Goal: Task Accomplishment & Management: Manage account settings

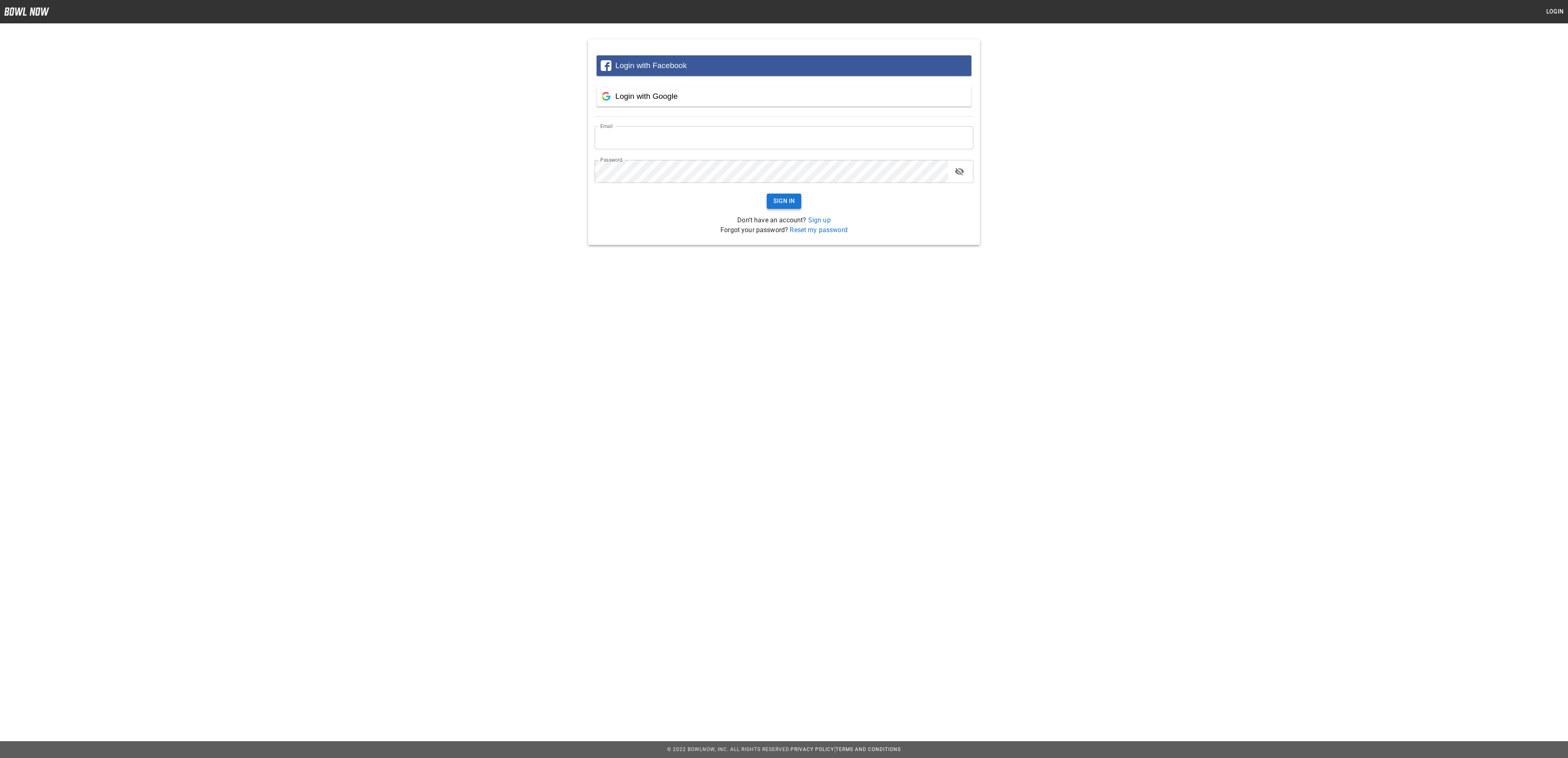
type input "**********"
click at [773, 201] on button "Sign In" at bounding box center [784, 201] width 35 height 15
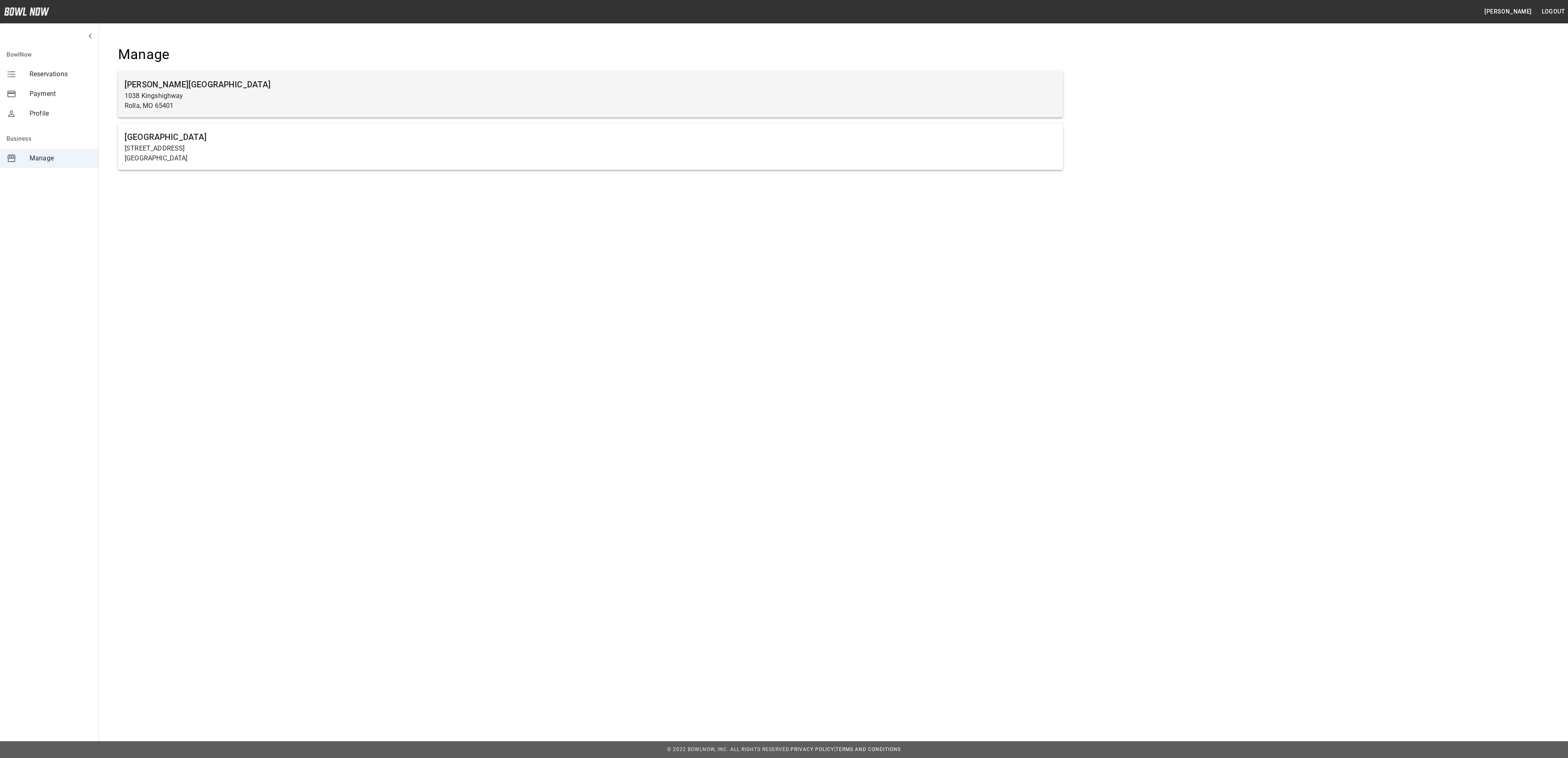
click at [269, 79] on h6 "Rolla Bowling Center" at bounding box center [590, 84] width 931 height 13
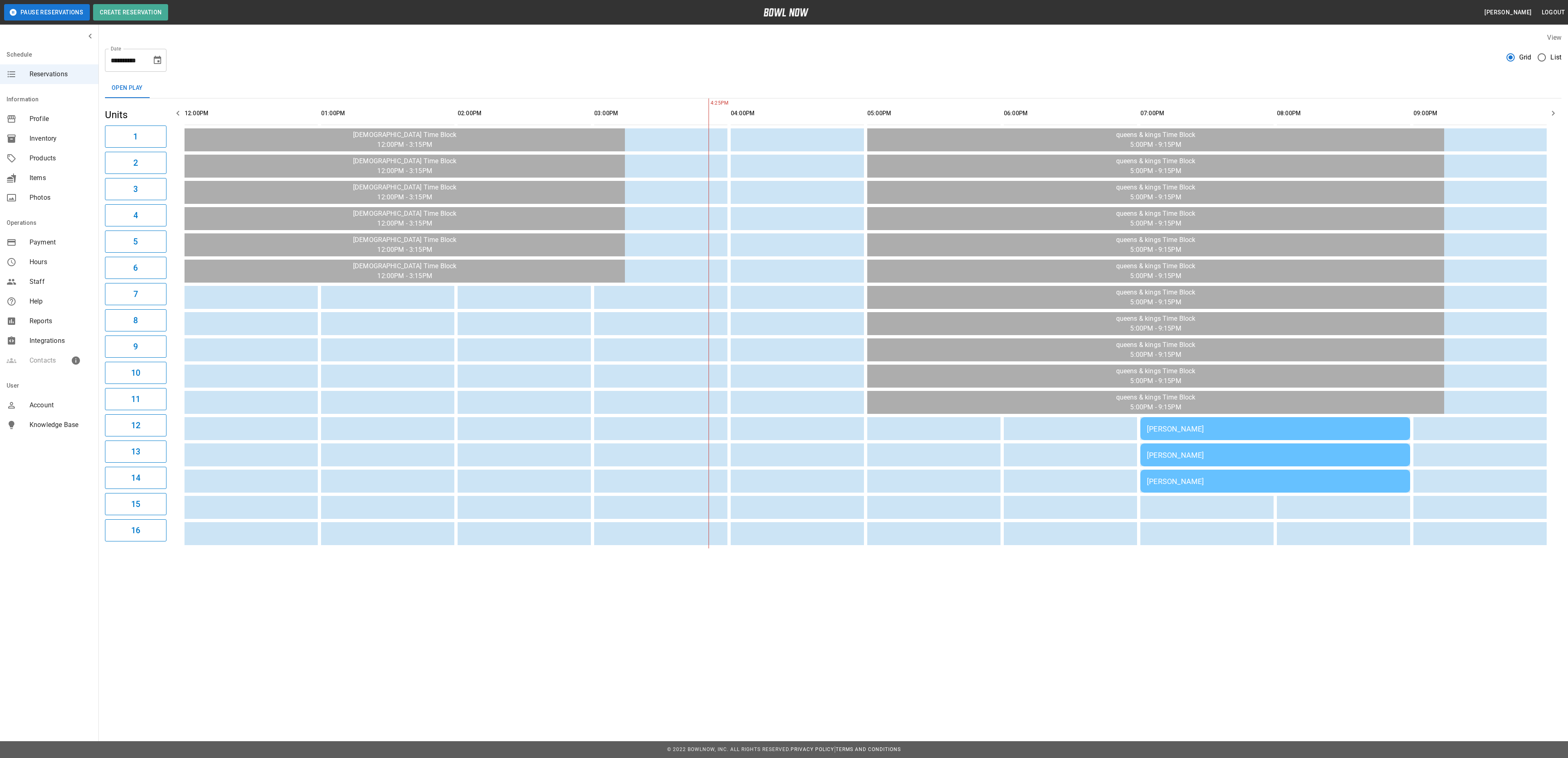
click at [1281, 440] on td "[PERSON_NAME]" at bounding box center [1275, 429] width 270 height 23
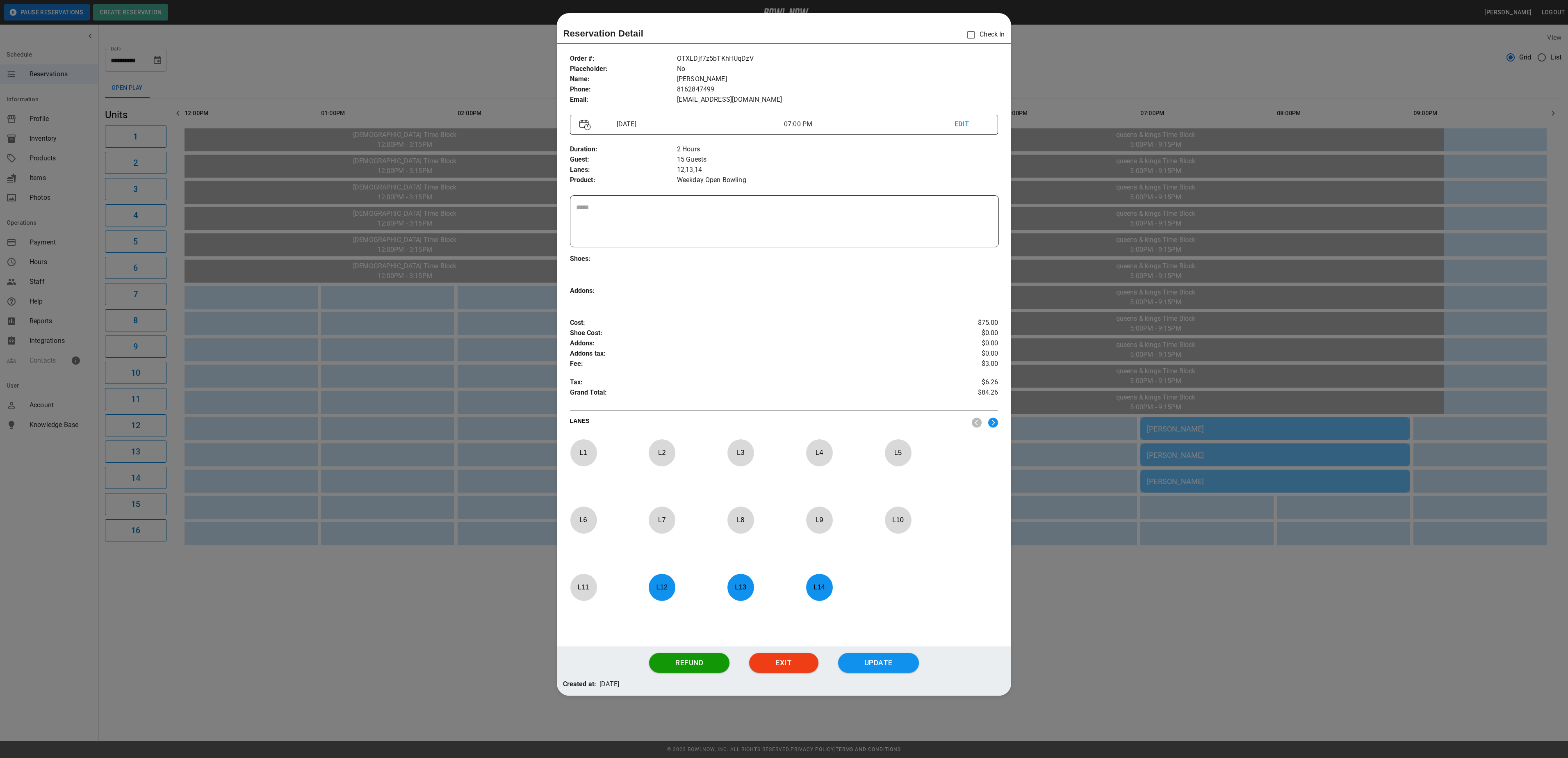
click at [1196, 606] on div at bounding box center [784, 379] width 1568 height 758
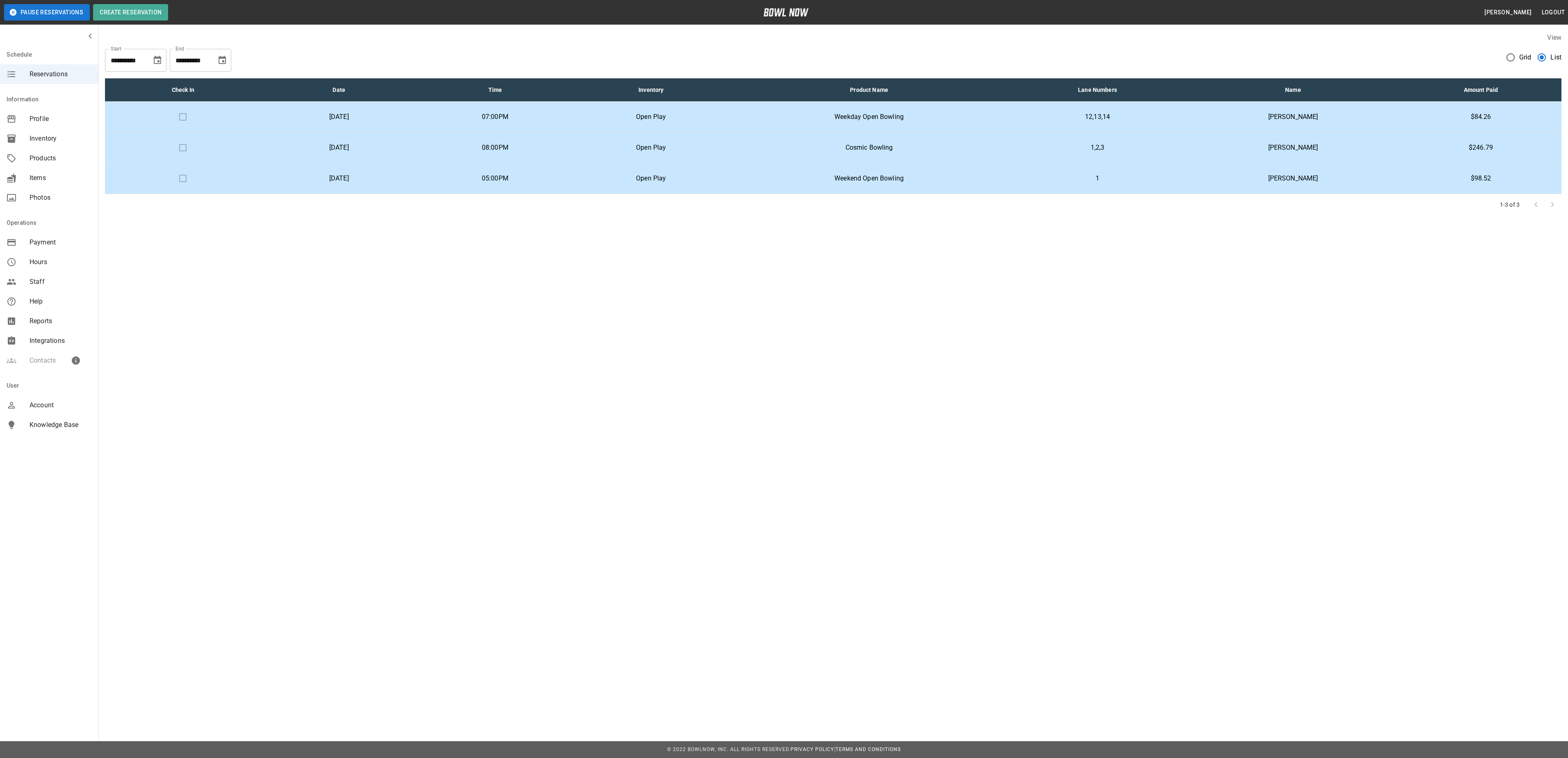
click at [622, 61] on div "**********" at bounding box center [833, 57] width 1456 height 30
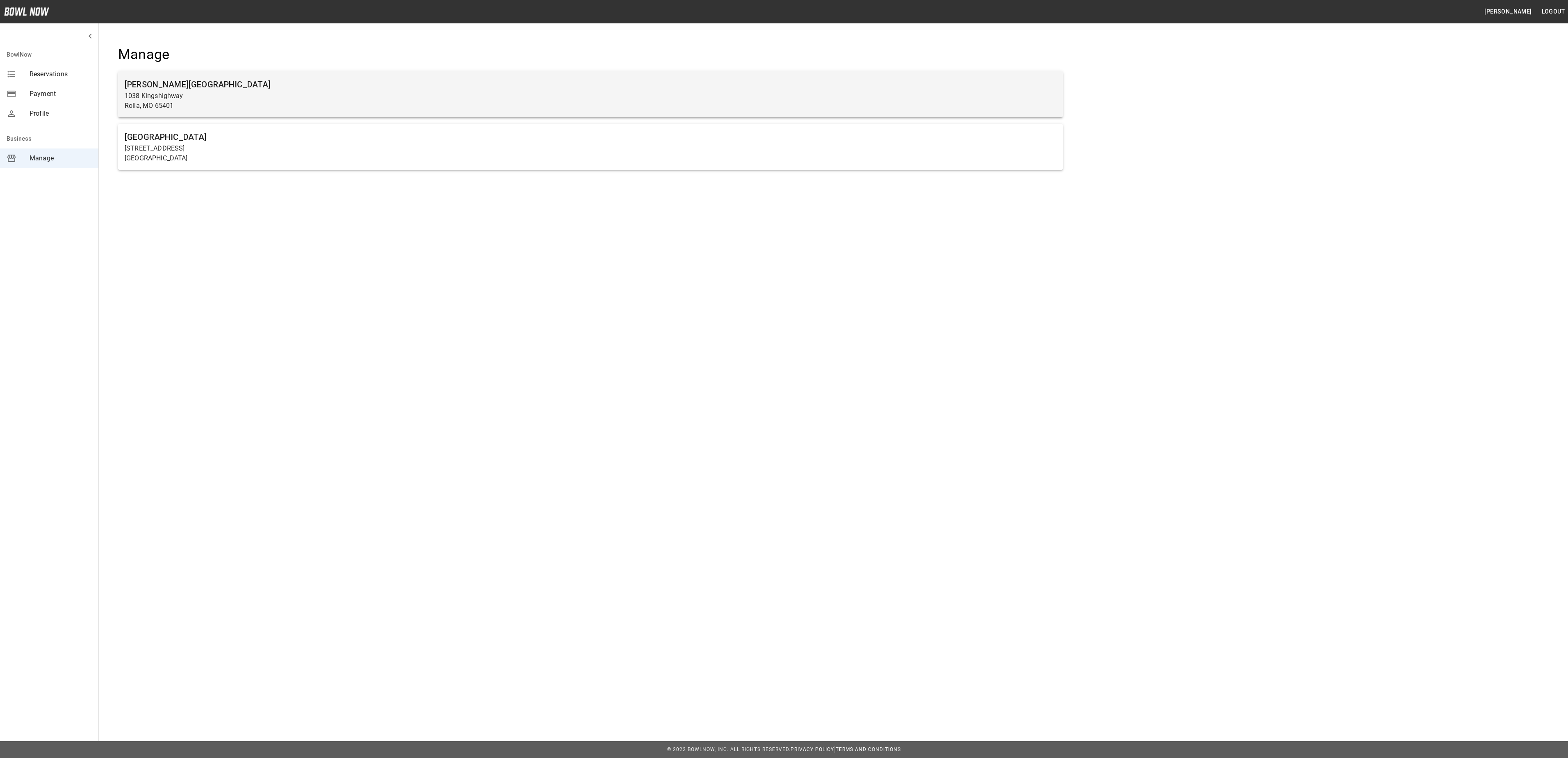
click at [272, 99] on p "1038 Kingshighway" at bounding box center [590, 96] width 931 height 10
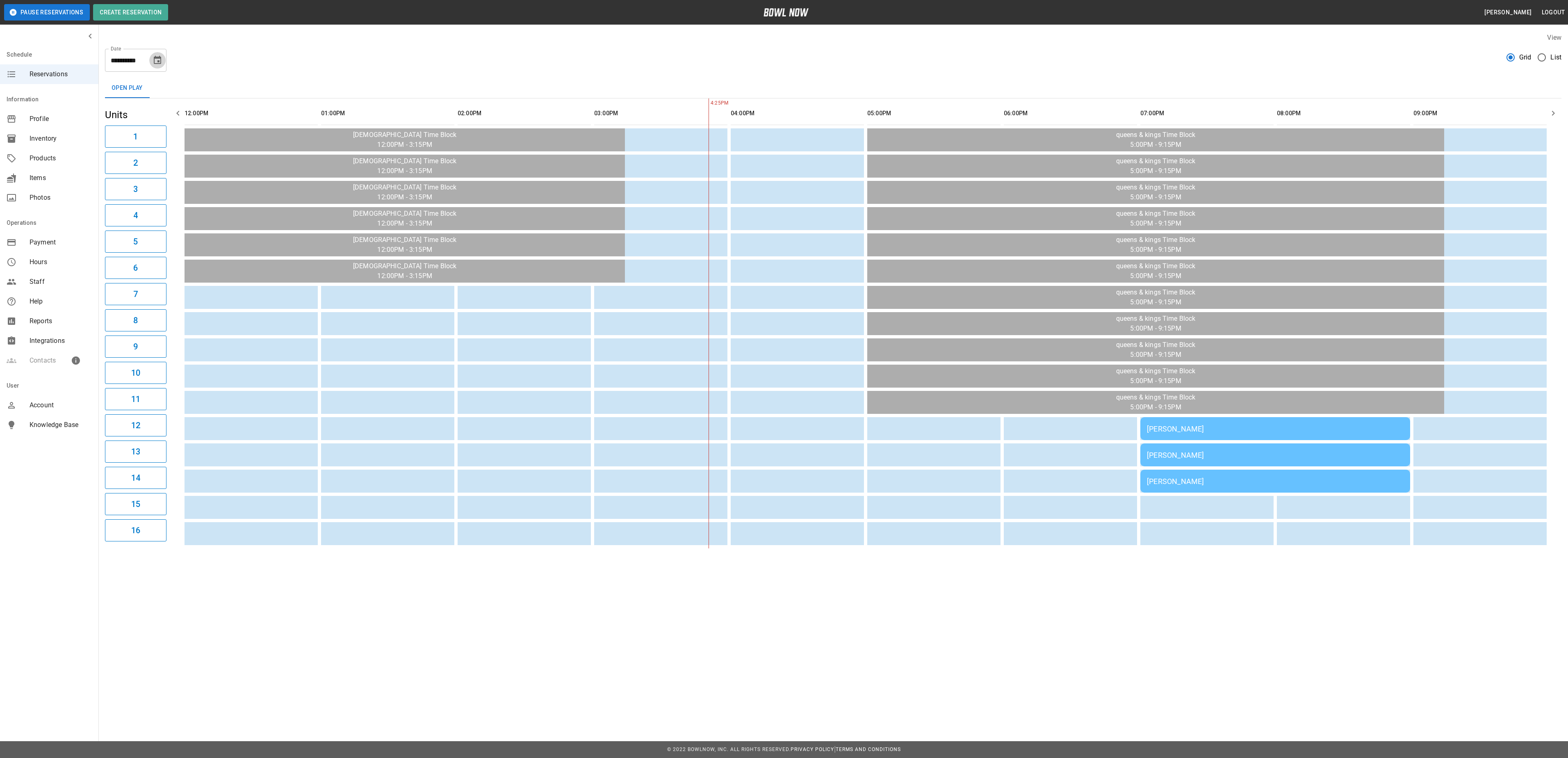
click at [160, 65] on icon "Choose date, selected date is Aug 27, 2025" at bounding box center [158, 61] width 10 height 10
click at [104, 182] on button "26" at bounding box center [109, 181] width 14 height 14
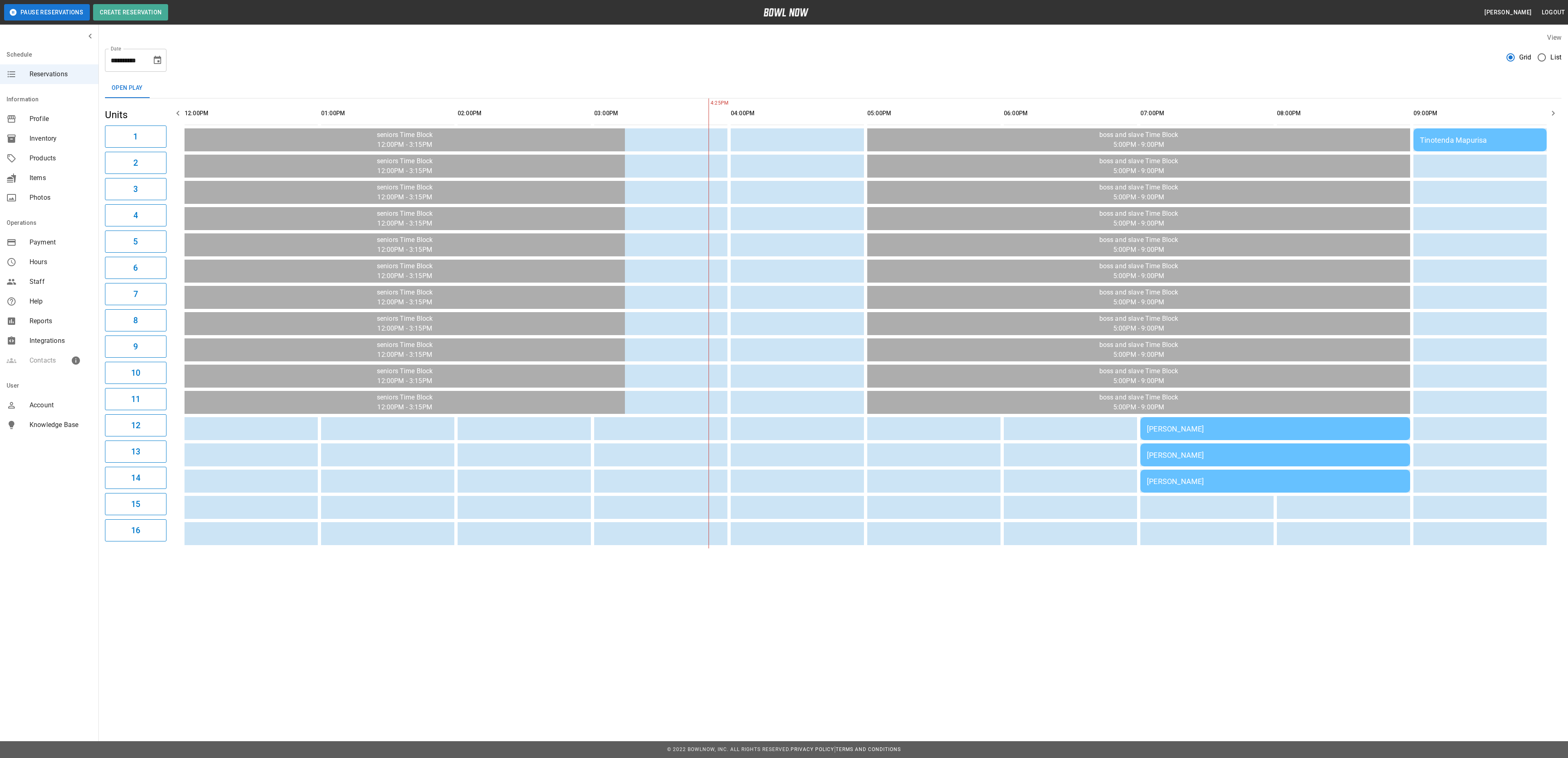
click at [159, 58] on icon "Choose date, selected date is Aug 26, 2025" at bounding box center [157, 59] width 7 height 8
click at [128, 178] on button "27" at bounding box center [125, 181] width 14 height 14
type input "**********"
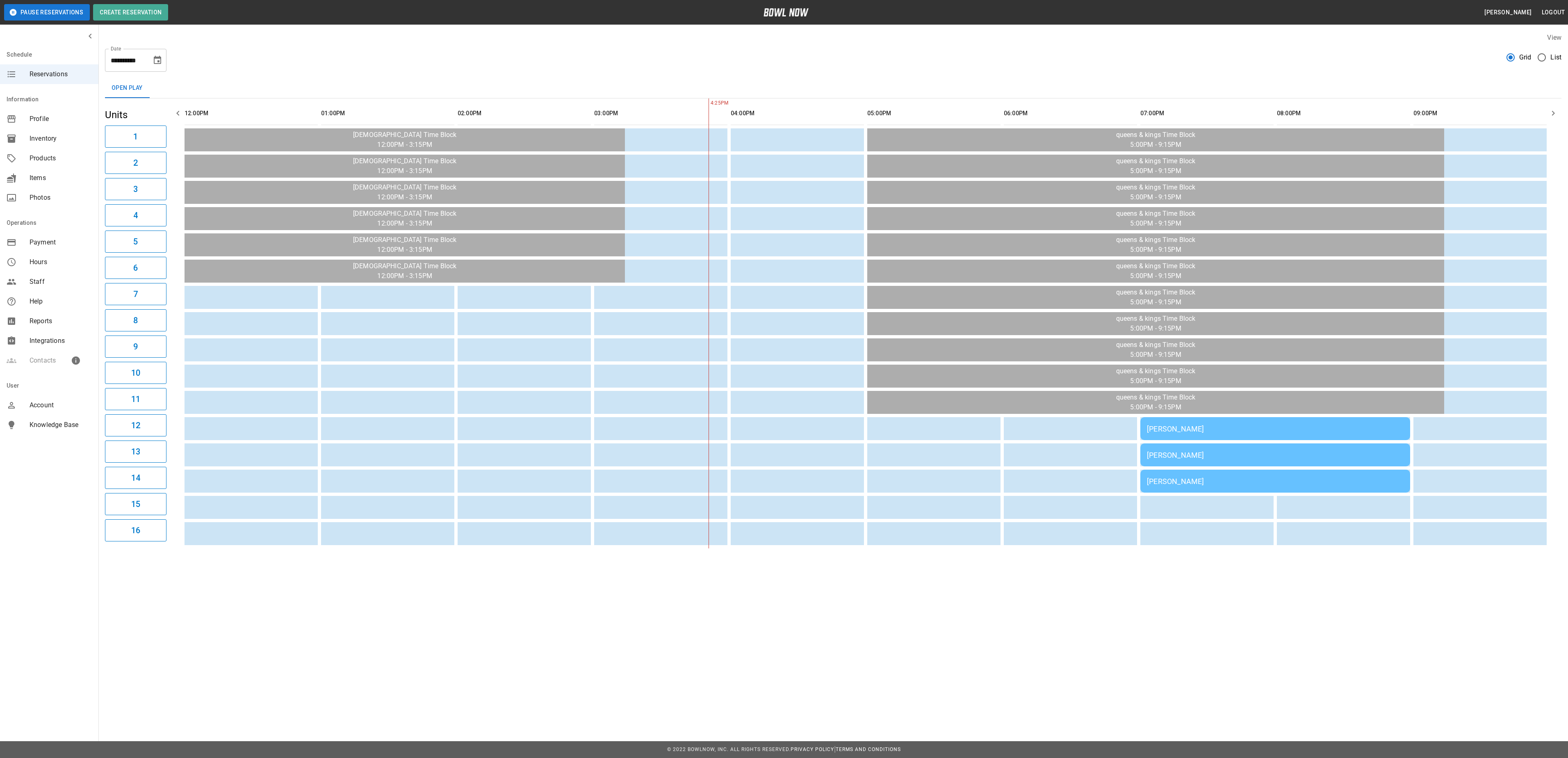
click at [1555, 52] on label "List" at bounding box center [1546, 58] width 28 height 17
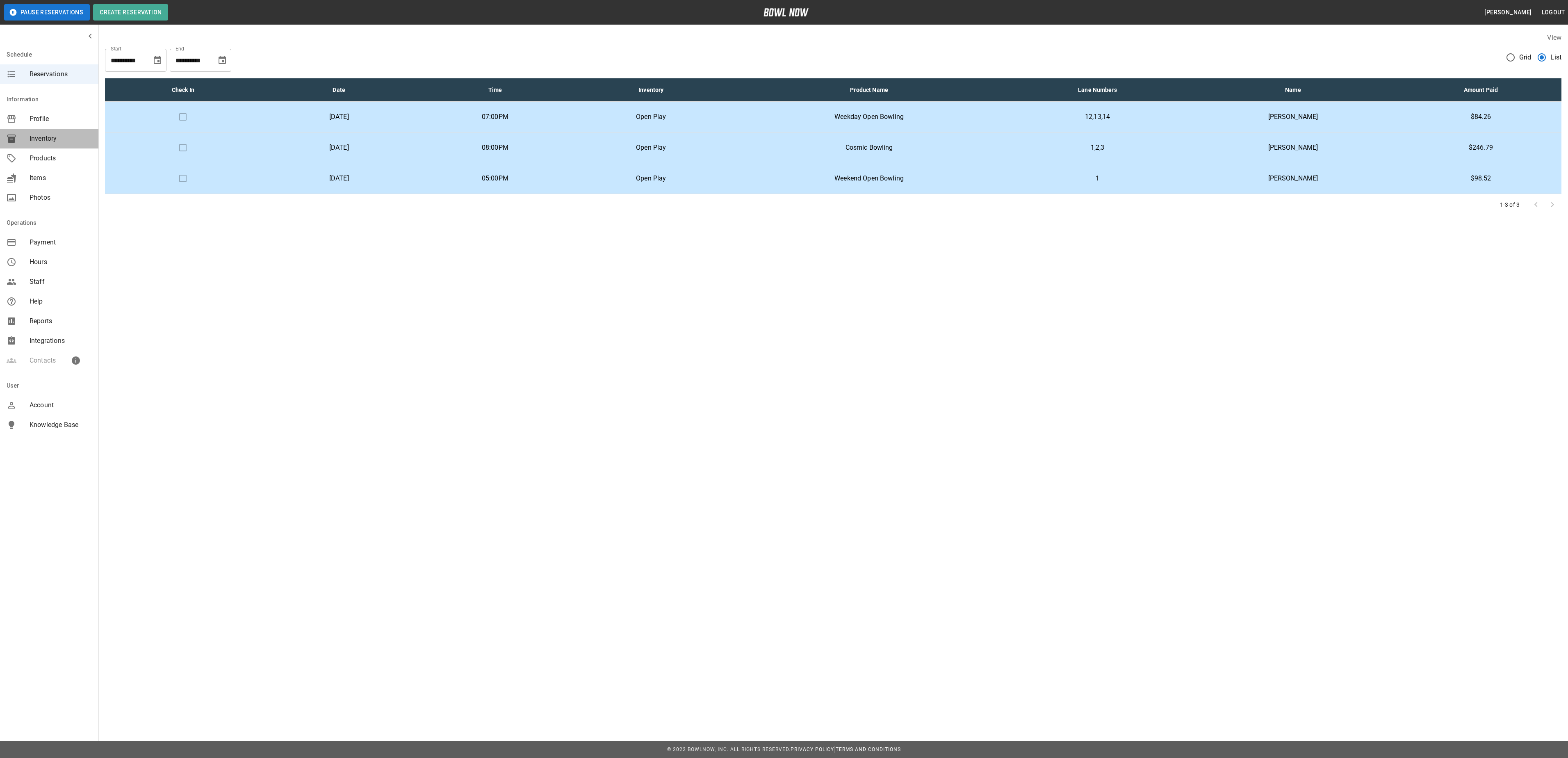
click at [54, 143] on div "Inventory" at bounding box center [49, 138] width 99 height 19
click at [57, 138] on span "Inventory" at bounding box center [61, 139] width 63 height 10
click at [39, 140] on span "Inventory" at bounding box center [61, 139] width 63 height 10
click at [47, 135] on span "Inventory" at bounding box center [61, 139] width 63 height 10
click at [55, 149] on div "Products" at bounding box center [49, 158] width 99 height 19
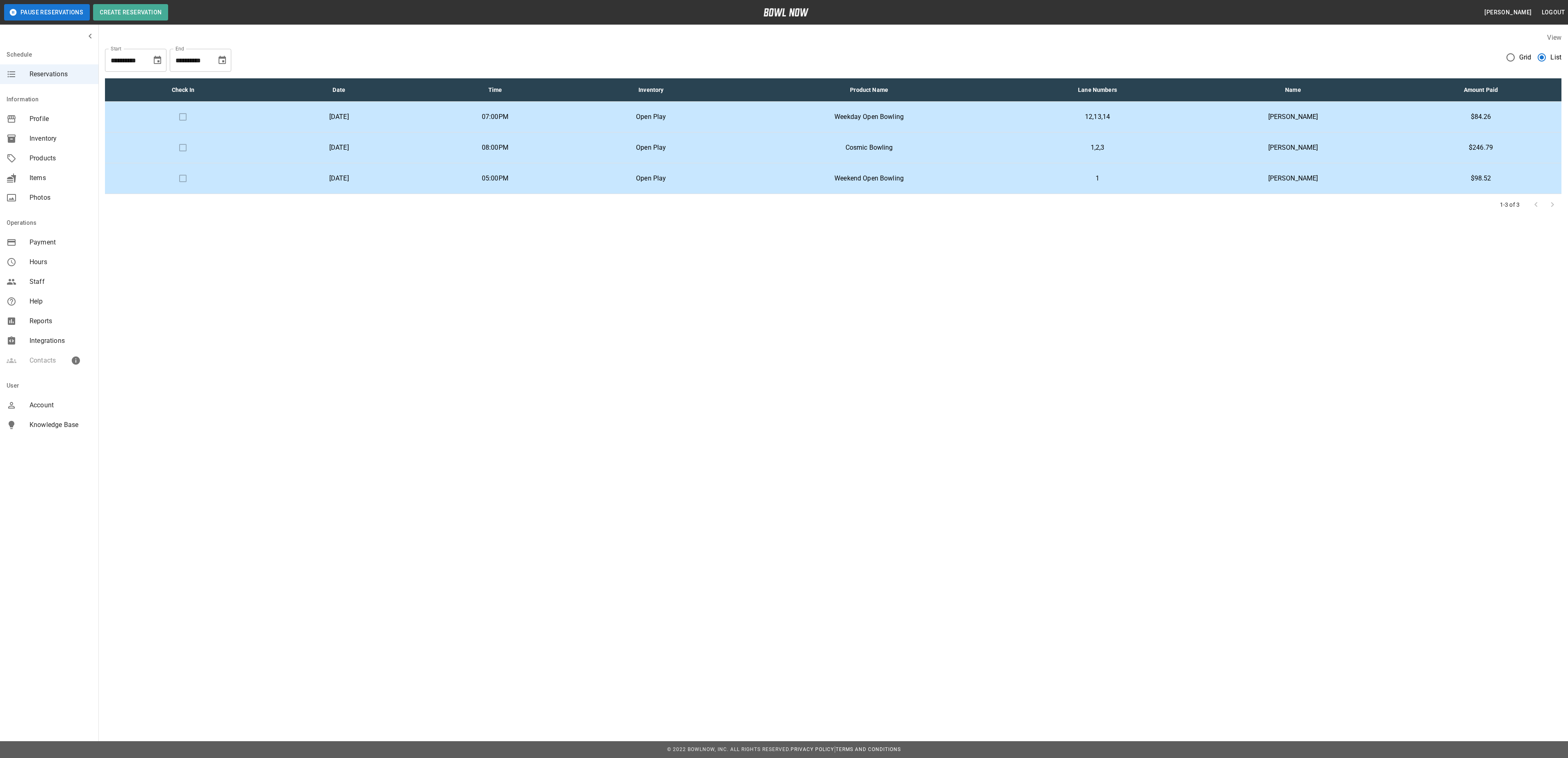
click at [50, 138] on span "Inventory" at bounding box center [61, 139] width 63 height 10
click at [50, 136] on span "Inventory" at bounding box center [61, 139] width 63 height 10
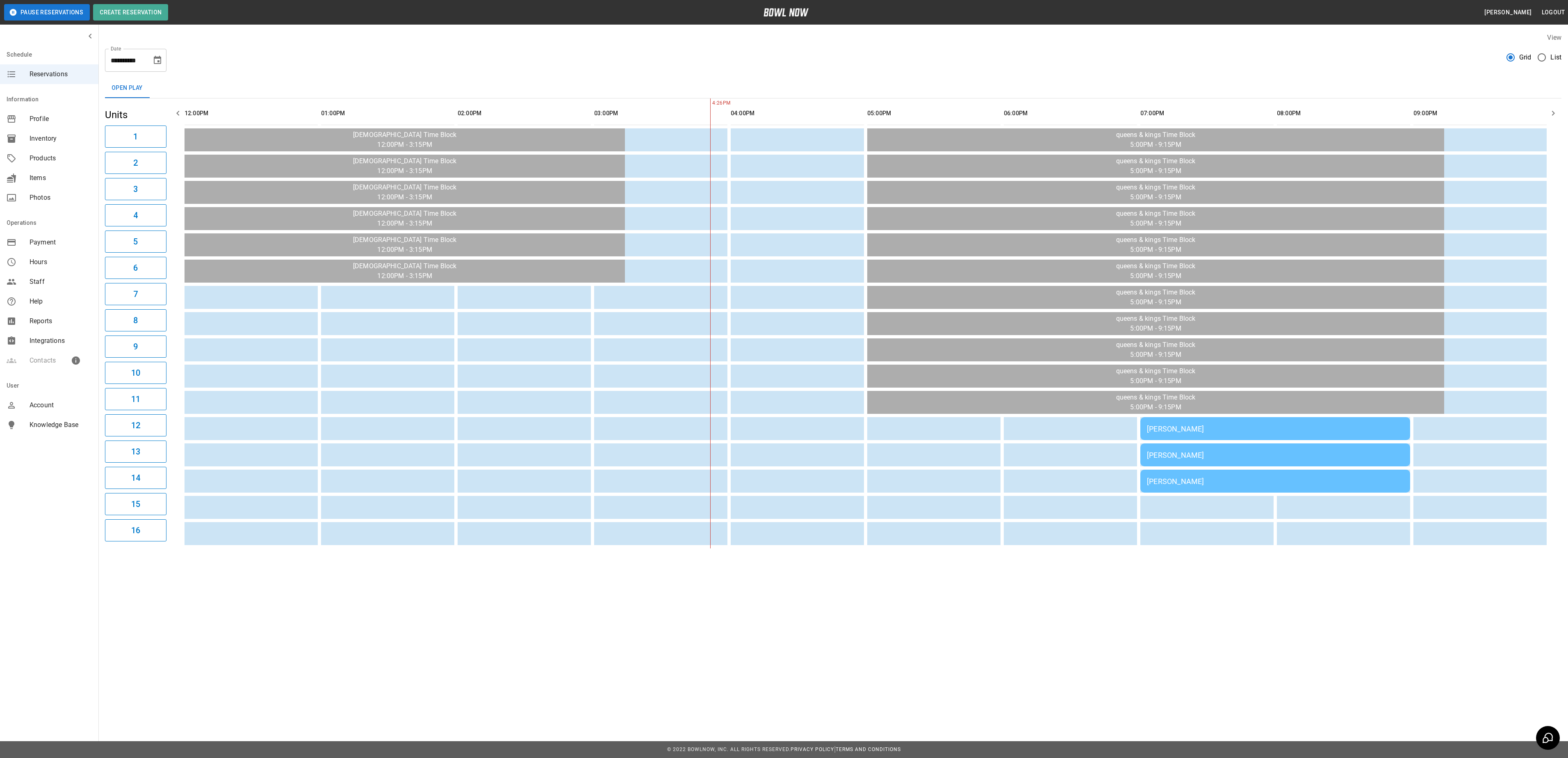
click at [57, 138] on span "Inventory" at bounding box center [61, 139] width 63 height 10
click at [42, 138] on span "Inventory" at bounding box center [61, 139] width 63 height 10
click at [40, 136] on span "Inventory" at bounding box center [61, 139] width 63 height 10
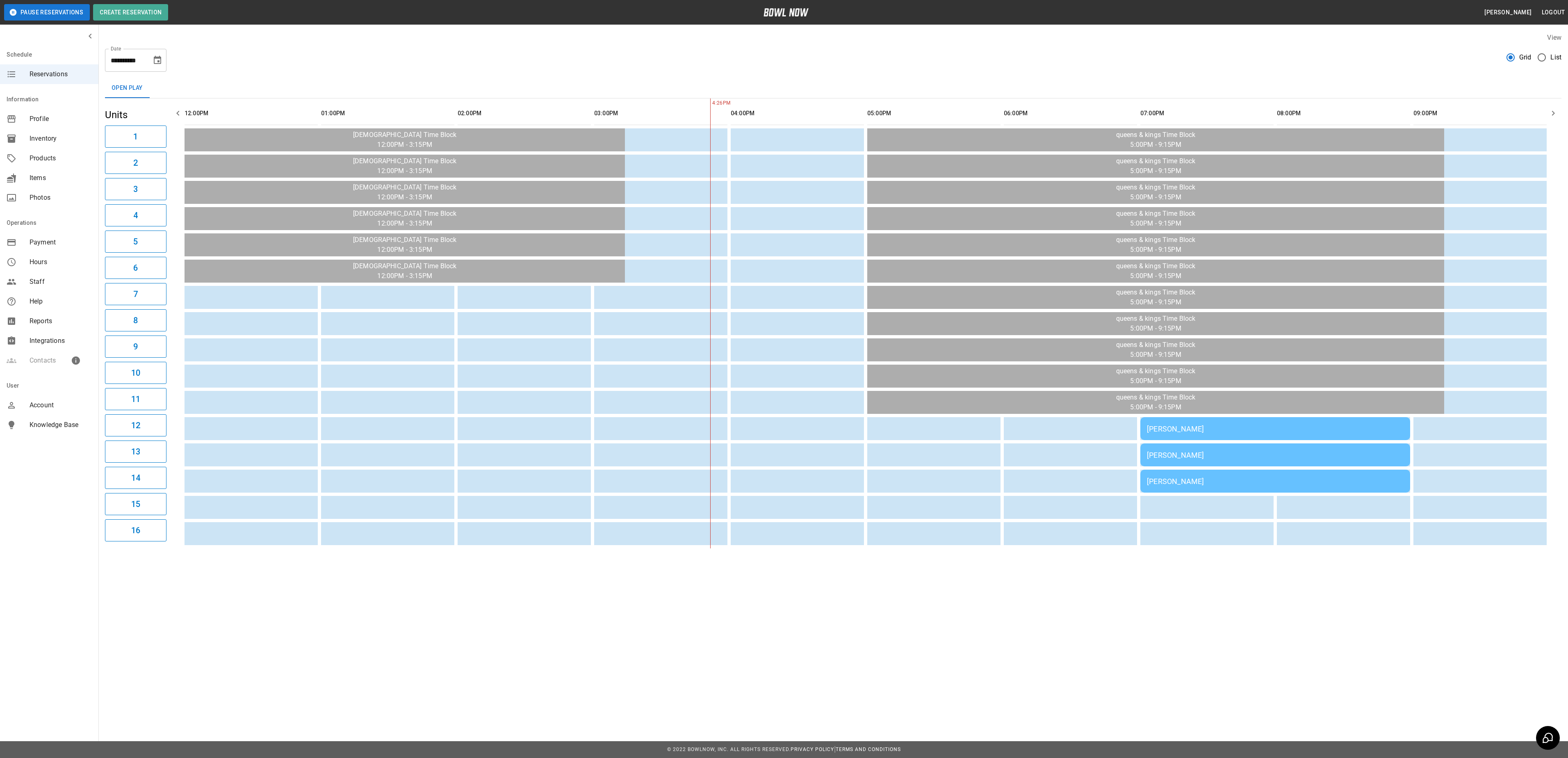
drag, startPoint x: 36, startPoint y: 138, endPoint x: 22, endPoint y: 161, distance: 26.9
click at [22, 161] on div "mailbox folders" at bounding box center [18, 159] width 23 height 10
click at [40, 149] on div "Products" at bounding box center [49, 158] width 99 height 19
click at [44, 171] on div "Items" at bounding box center [49, 177] width 99 height 19
click at [45, 171] on div "Items" at bounding box center [49, 177] width 99 height 19
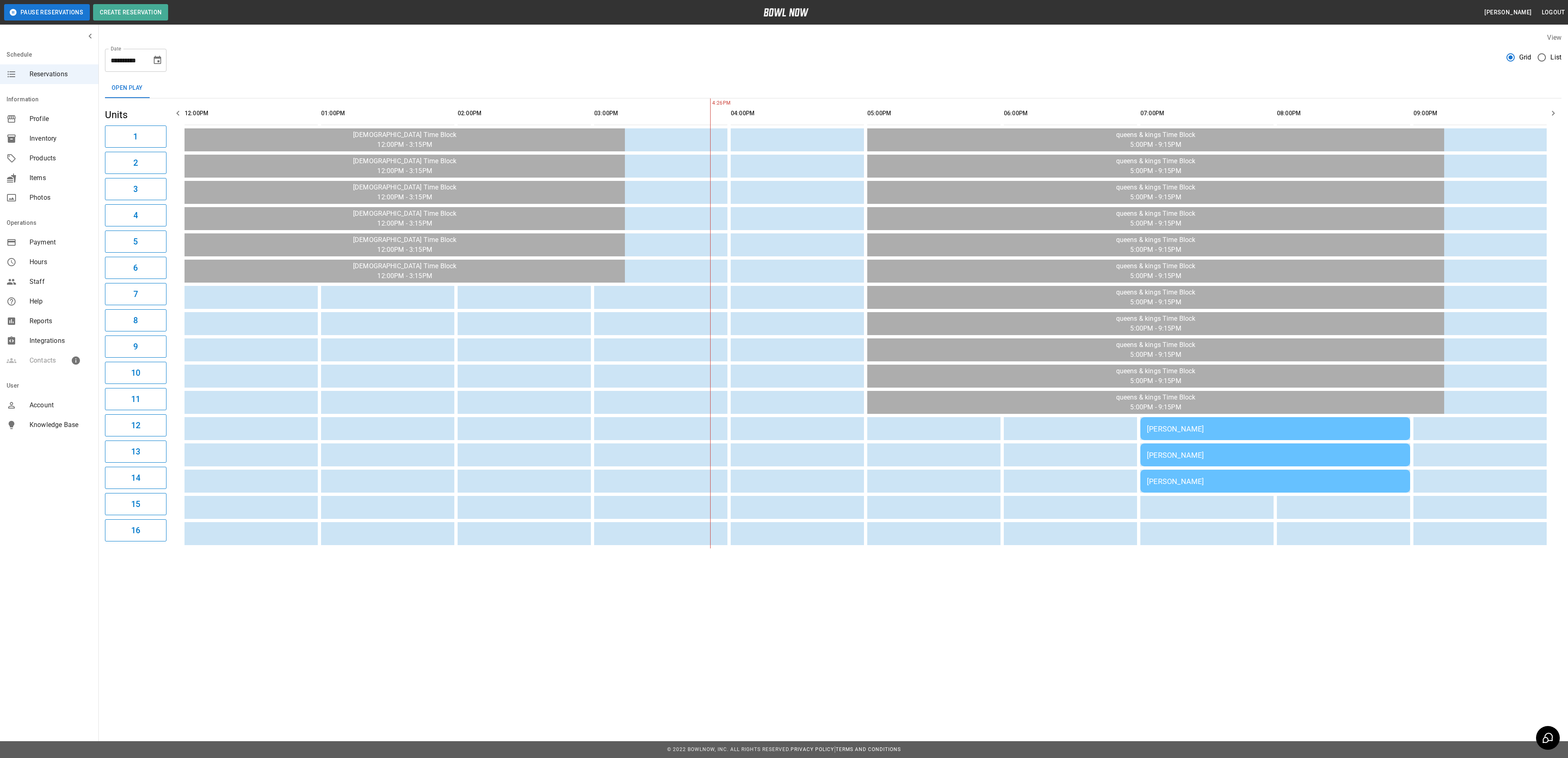
click at [47, 195] on span "Photos" at bounding box center [61, 198] width 63 height 10
click at [42, 161] on span "Products" at bounding box center [61, 159] width 63 height 10
click at [40, 146] on div "Inventory" at bounding box center [49, 138] width 99 height 19
click at [45, 124] on div "Profile" at bounding box center [49, 118] width 99 height 19
click at [48, 140] on span "Inventory" at bounding box center [61, 139] width 63 height 10
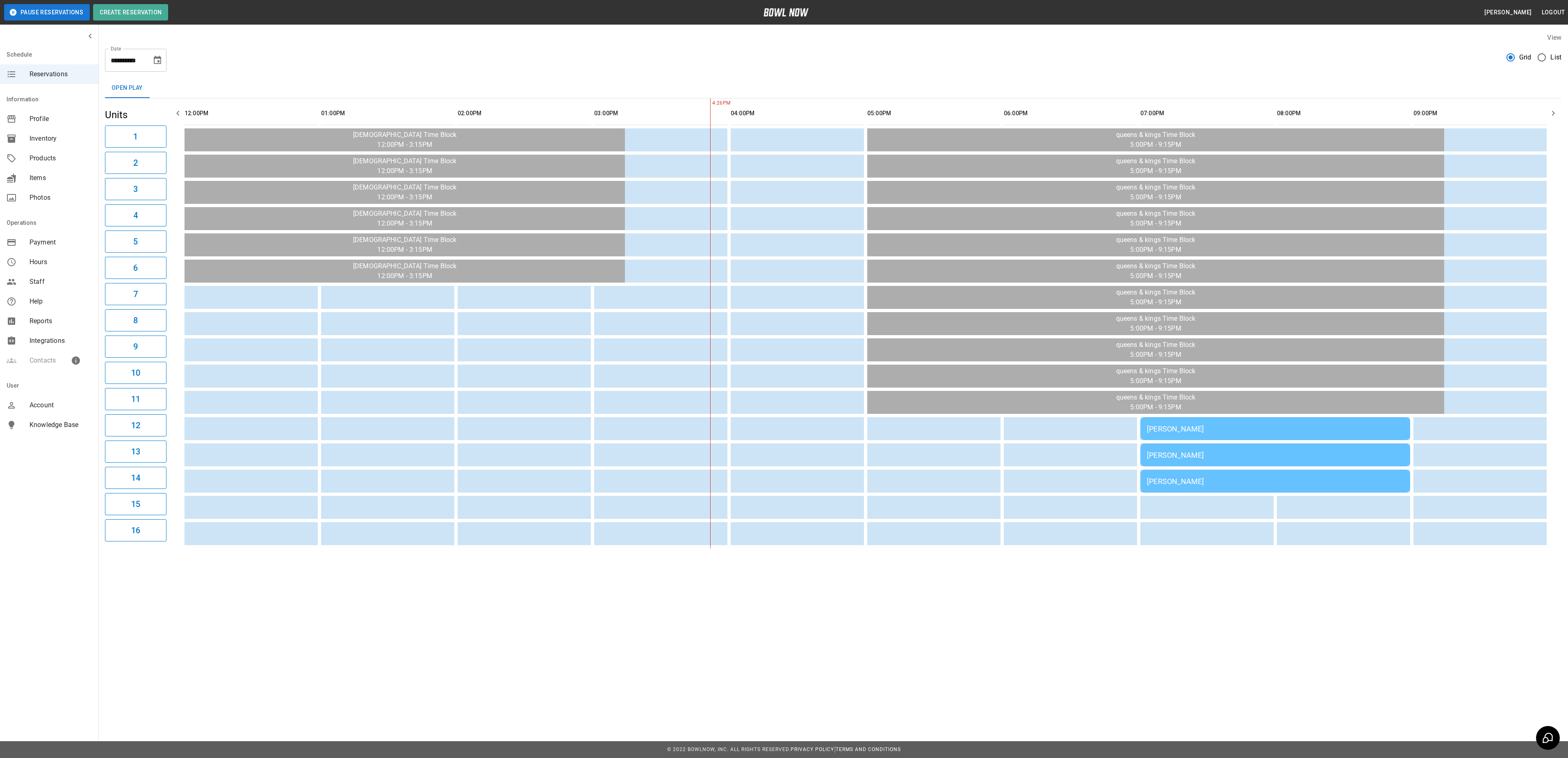
click at [89, 37] on icon "mailbox folders" at bounding box center [90, 36] width 10 height 10
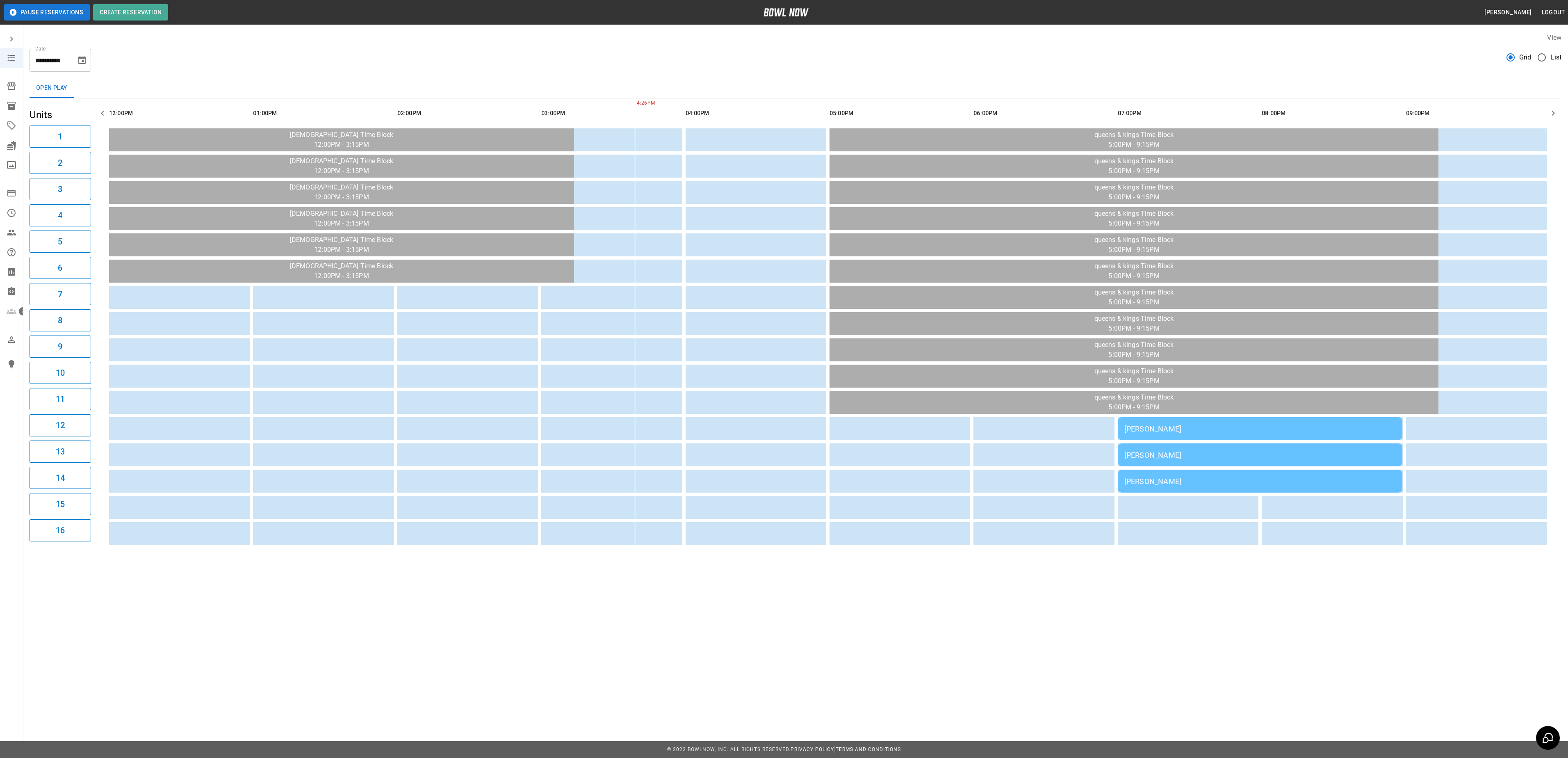
click at [11, 37] on icon "mailbox folders" at bounding box center [12, 39] width 3 height 5
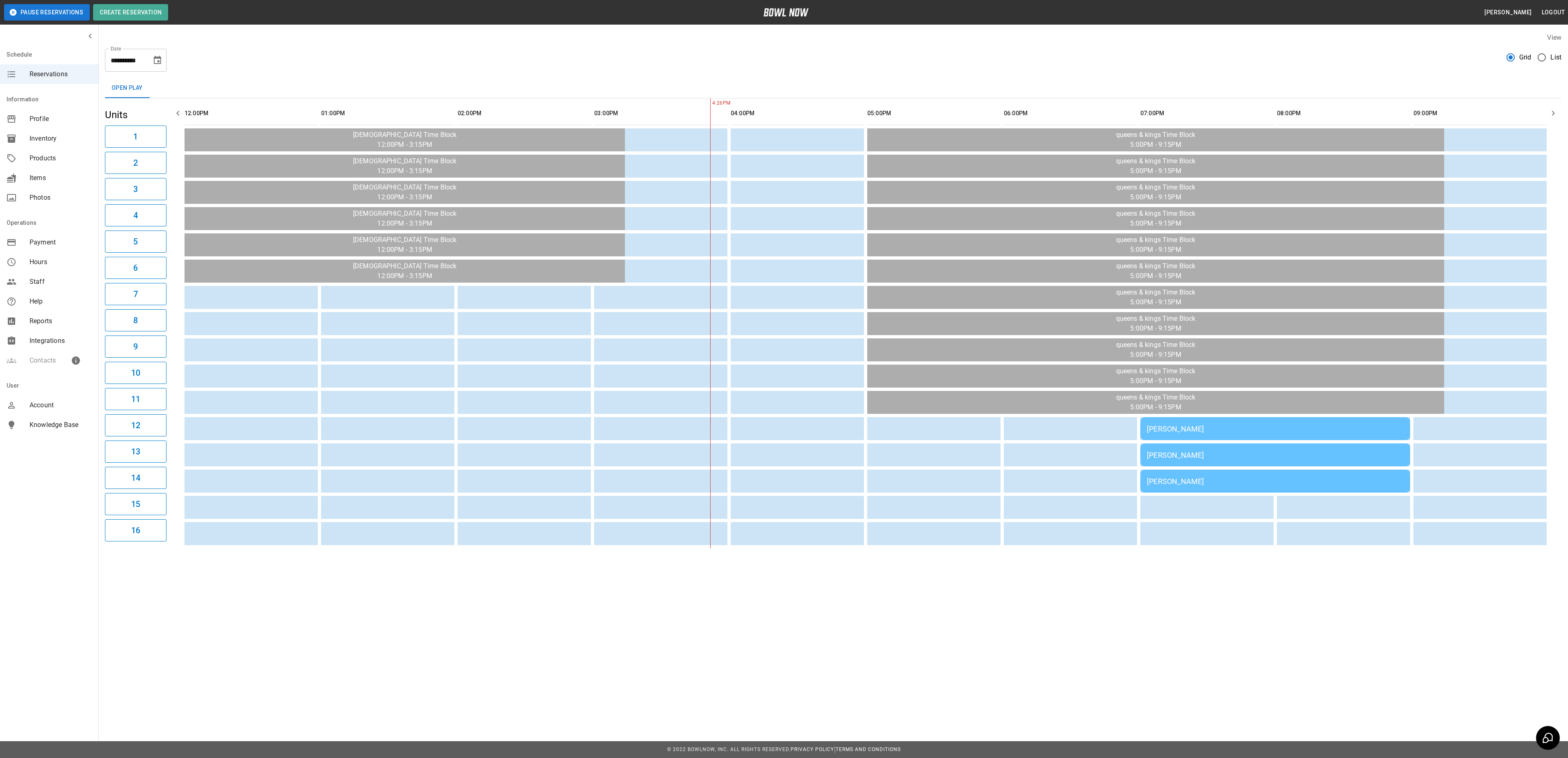
click at [52, 116] on span "Profile" at bounding box center [61, 119] width 63 height 10
click at [52, 142] on span "Inventory" at bounding box center [61, 139] width 63 height 10
click at [61, 133] on div "Inventory" at bounding box center [49, 138] width 99 height 19
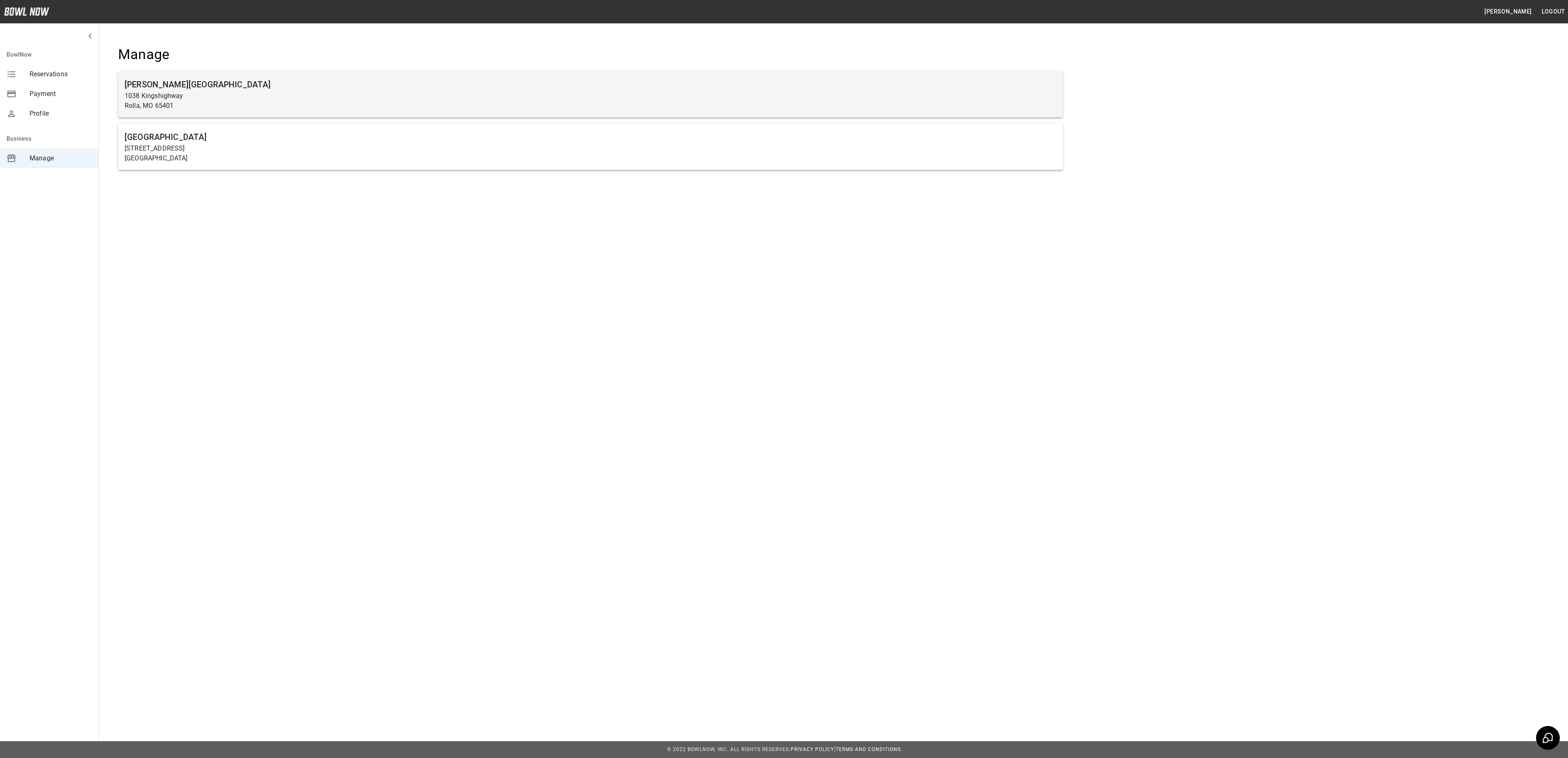
click at [168, 94] on p "1038 Kingshighway" at bounding box center [590, 96] width 931 height 10
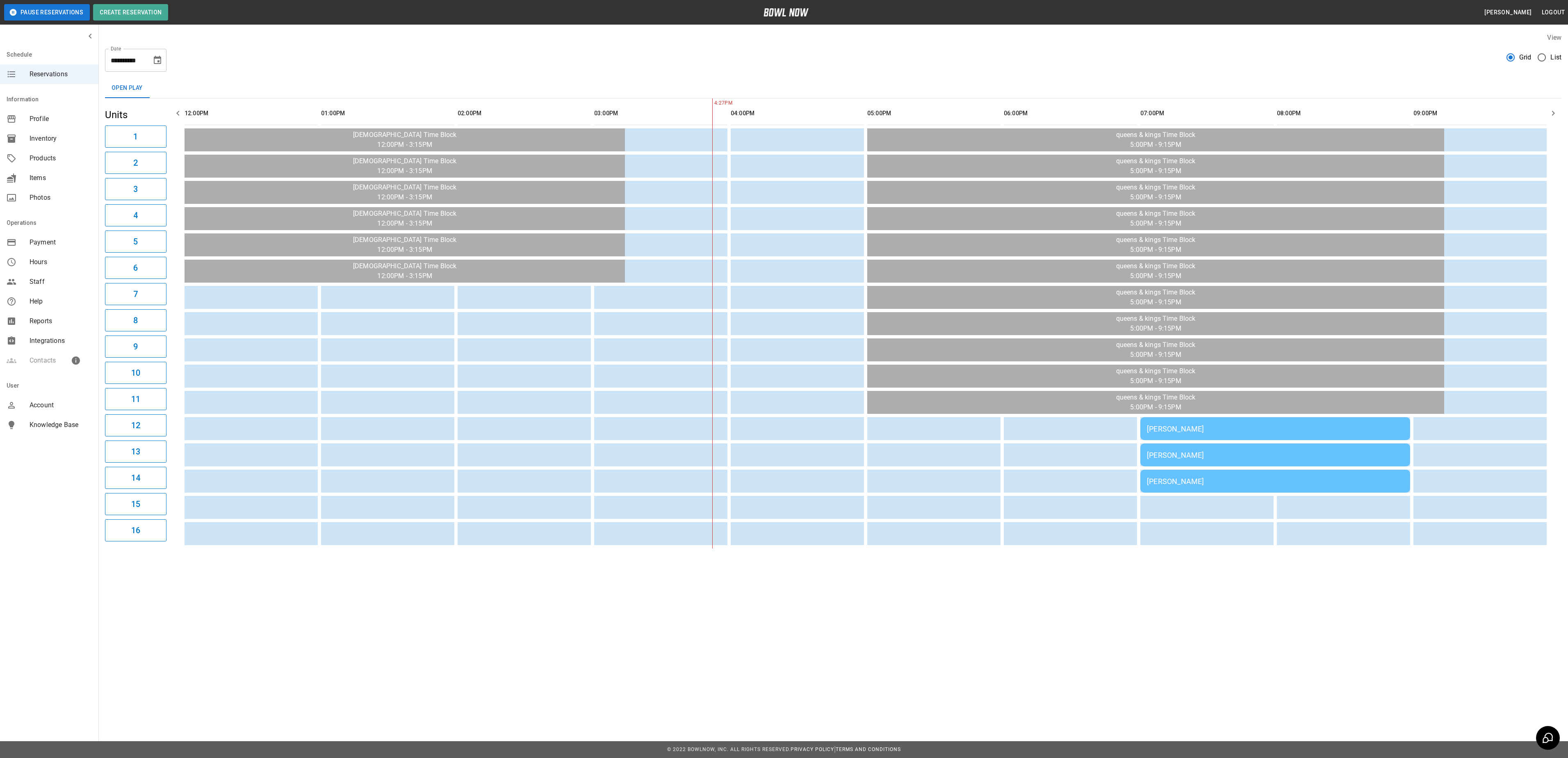
click at [41, 141] on span "Inventory" at bounding box center [61, 139] width 63 height 10
click at [53, 138] on span "Inventory" at bounding box center [61, 139] width 63 height 10
click at [64, 135] on span "Inventory" at bounding box center [61, 139] width 63 height 10
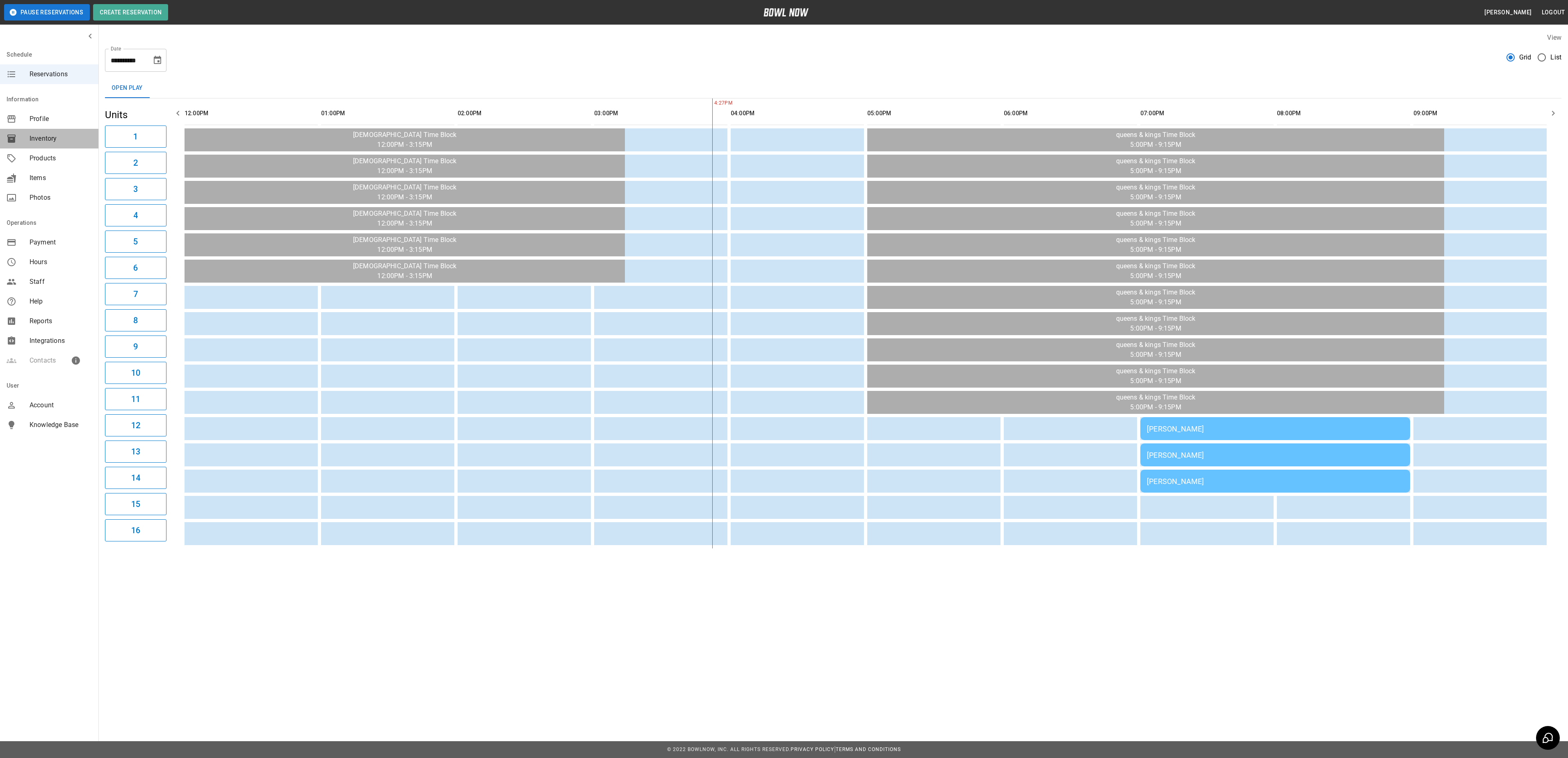
click at [64, 135] on span "Inventory" at bounding box center [61, 139] width 63 height 10
click at [64, 135] on span "Inventory" at bounding box center [61, 139] width 63 height 10
click at [64, 137] on span "Inventory" at bounding box center [61, 139] width 63 height 10
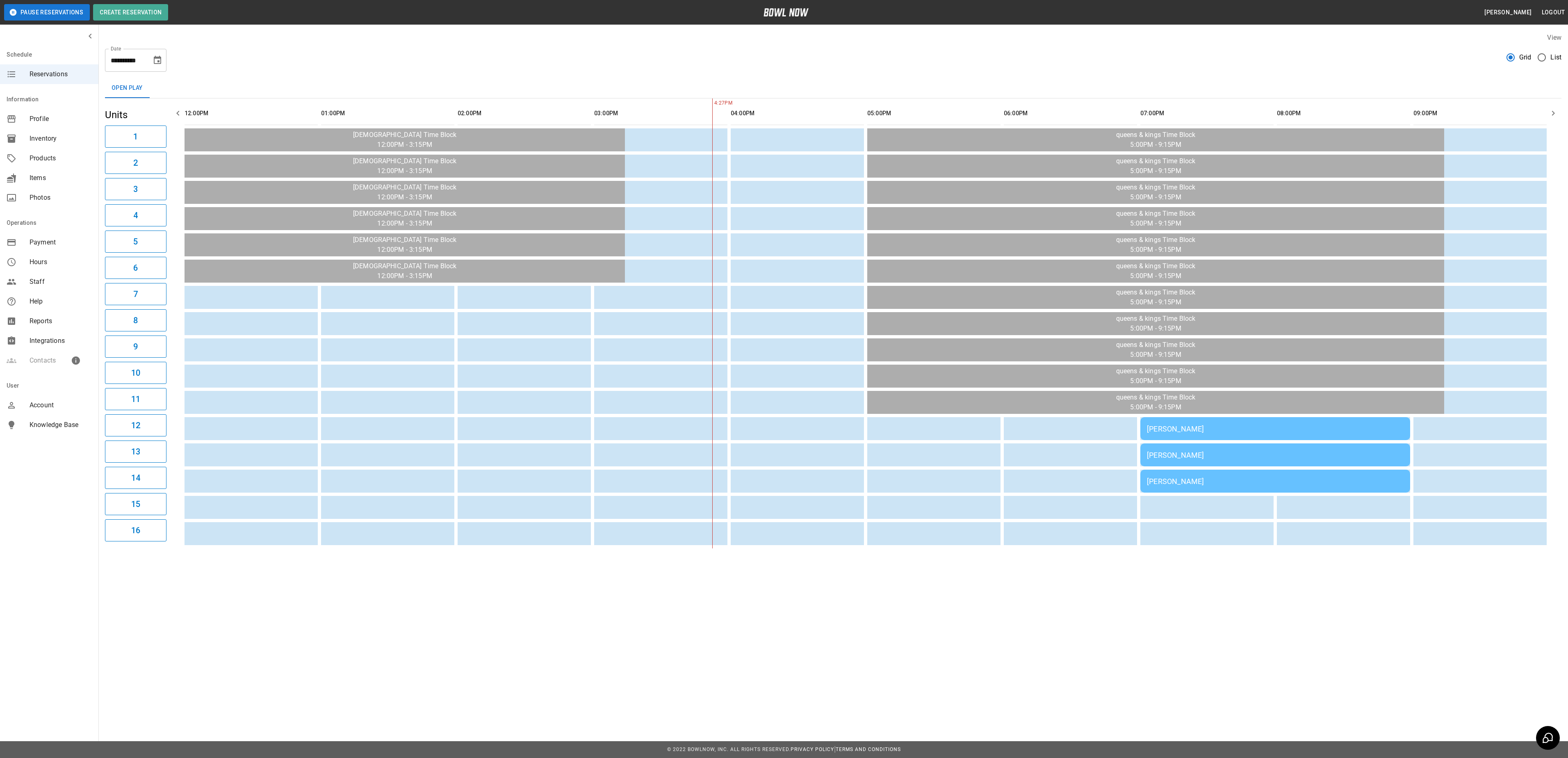
click at [63, 137] on span "Inventory" at bounding box center [61, 139] width 63 height 10
click at [63, 137] on span "Inventory" at bounding box center [61, 139] width 63 height 10
click at [63, 136] on span "Inventory" at bounding box center [61, 139] width 63 height 10
click at [61, 136] on span "Inventory" at bounding box center [61, 139] width 63 height 10
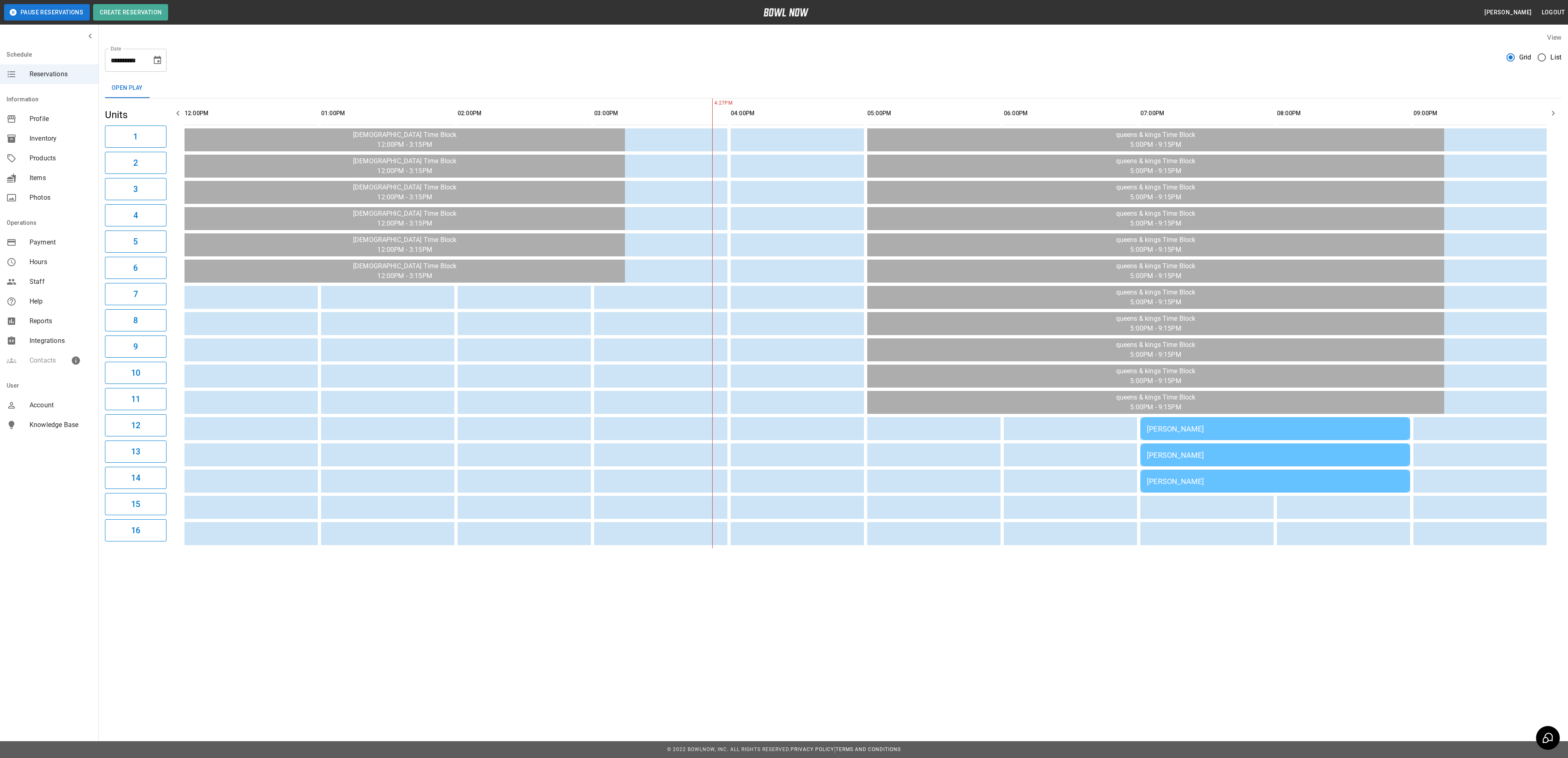
click at [61, 136] on span "Inventory" at bounding box center [61, 139] width 63 height 10
click at [49, 145] on div "Inventory" at bounding box center [49, 138] width 99 height 19
click at [120, 93] on button "Open Play" at bounding box center [127, 88] width 44 height 19
click at [37, 138] on span "Inventory" at bounding box center [61, 139] width 63 height 10
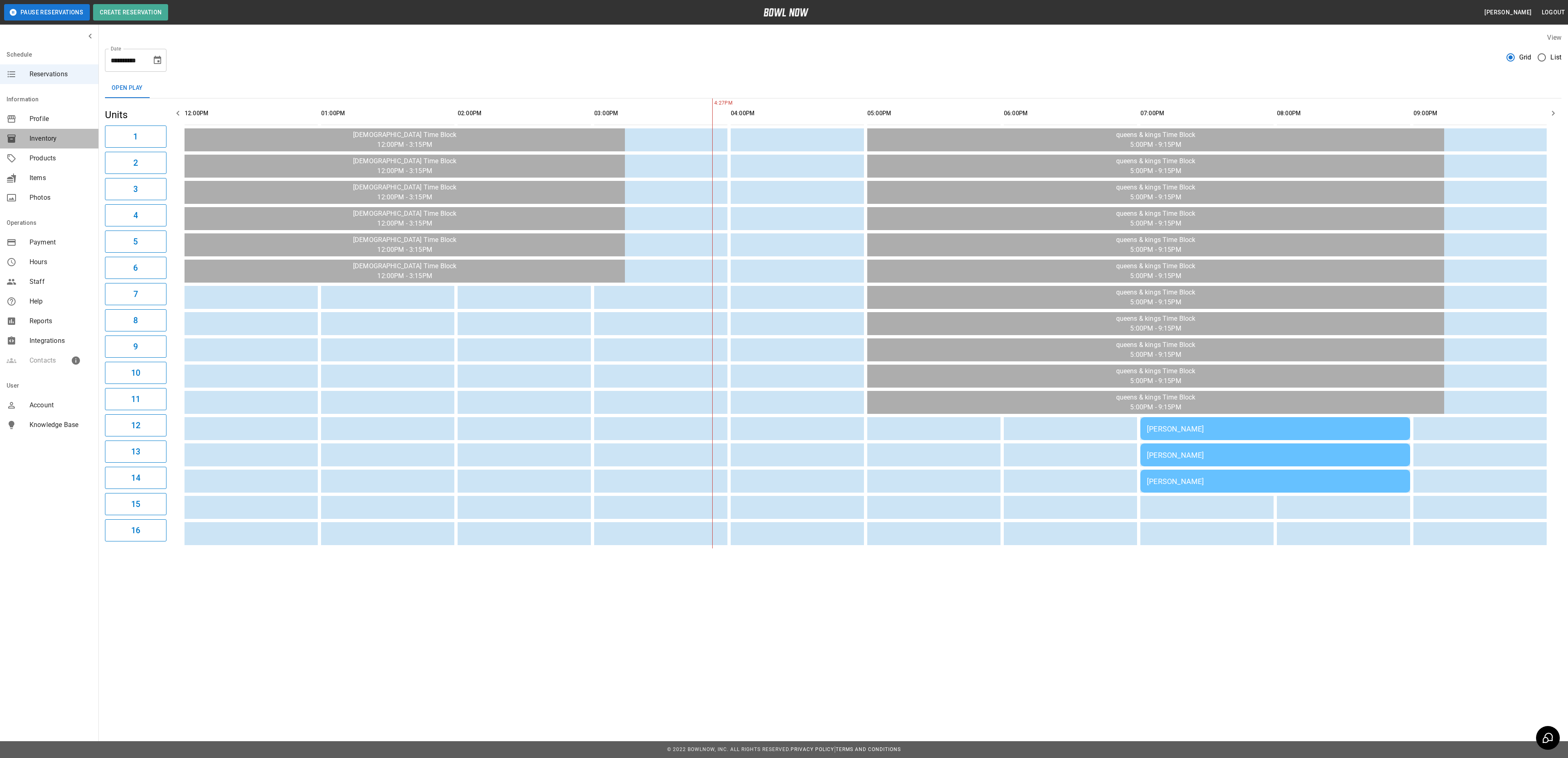
click at [37, 138] on span "Inventory" at bounding box center [61, 139] width 63 height 10
click at [154, 61] on icon "Choose date, selected date is Aug 27, 2025" at bounding box center [157, 59] width 7 height 8
click at [168, 182] on button "30" at bounding box center [174, 181] width 14 height 14
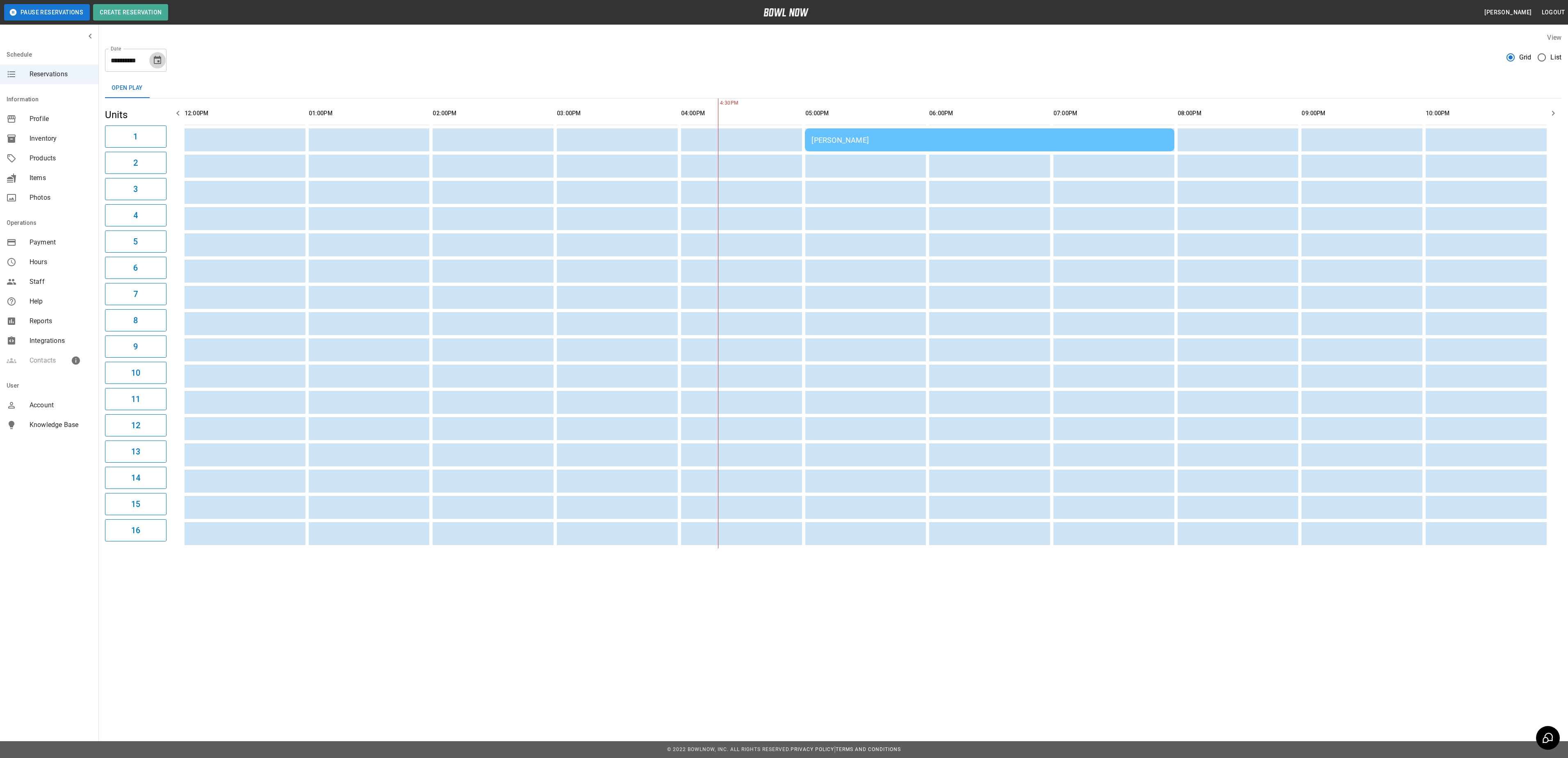
click at [161, 55] on icon "Choose date, selected date is Aug 30, 2025" at bounding box center [158, 61] width 10 height 10
click at [124, 180] on button "27" at bounding box center [125, 181] width 14 height 14
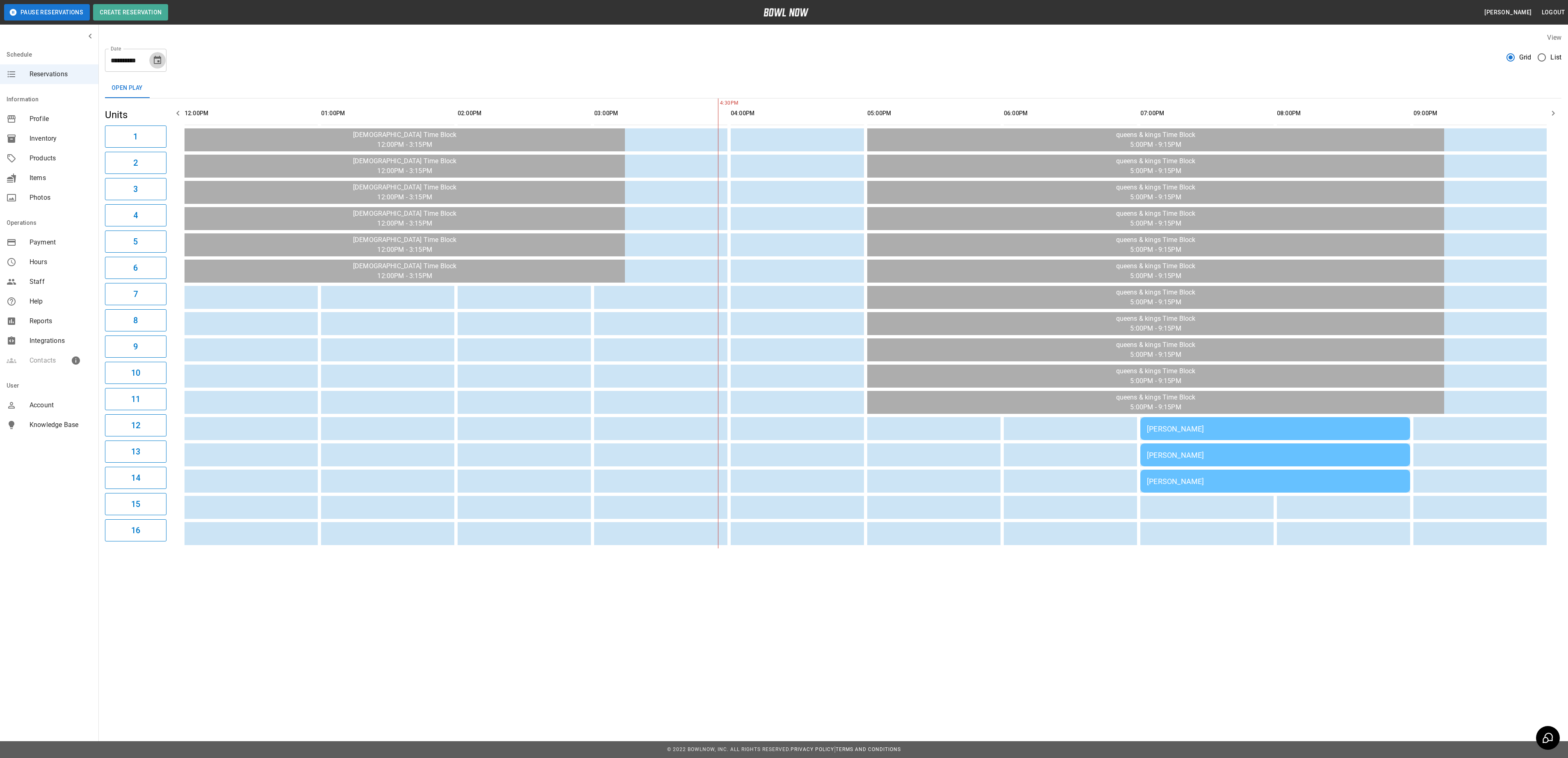
click at [160, 60] on icon "Choose date, selected date is Aug 27, 2025" at bounding box center [158, 61] width 10 height 10
click at [176, 178] on button "30" at bounding box center [174, 181] width 14 height 14
type input "**********"
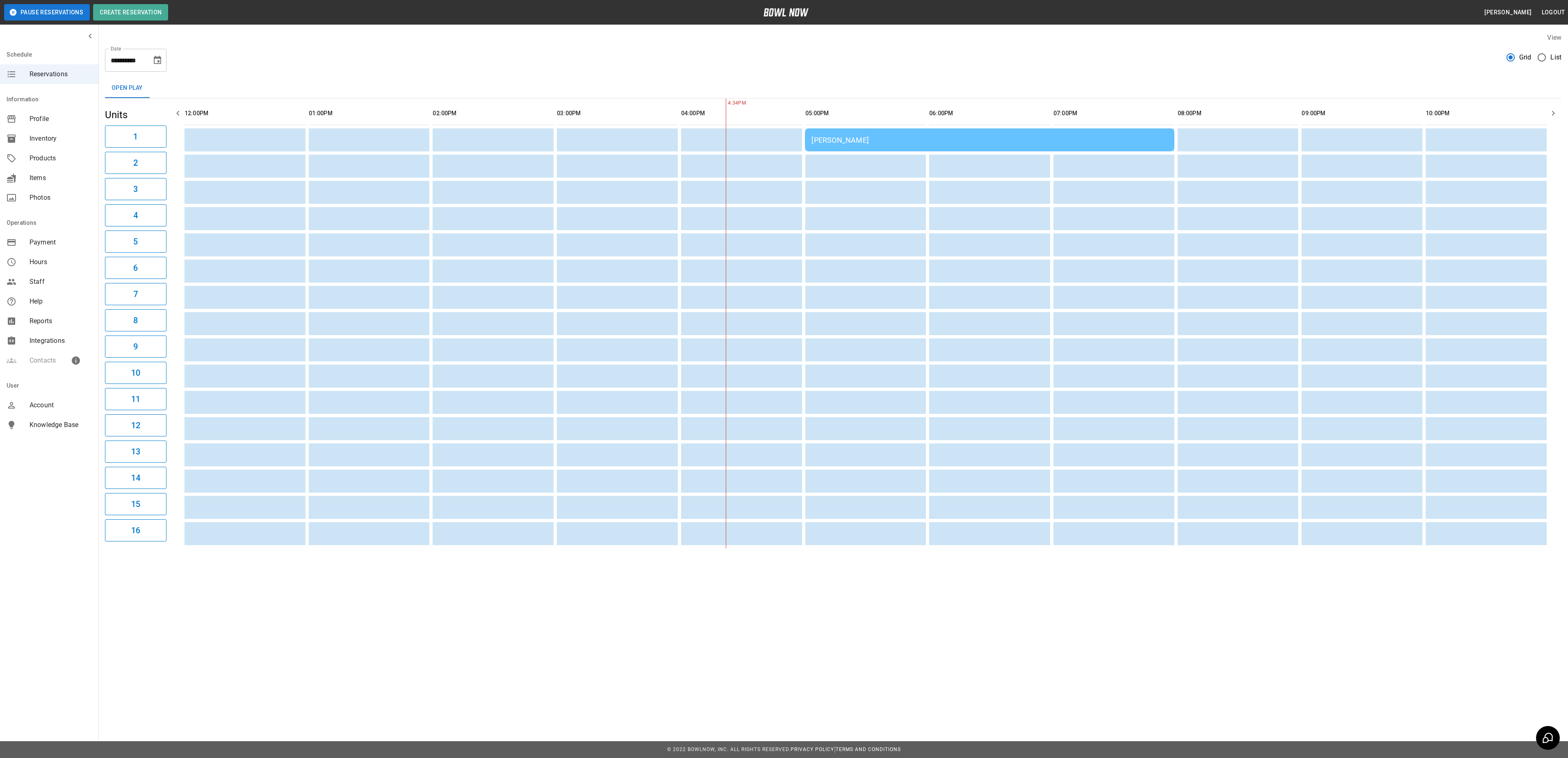
click at [899, 136] on div "[PERSON_NAME]" at bounding box center [989, 140] width 356 height 9
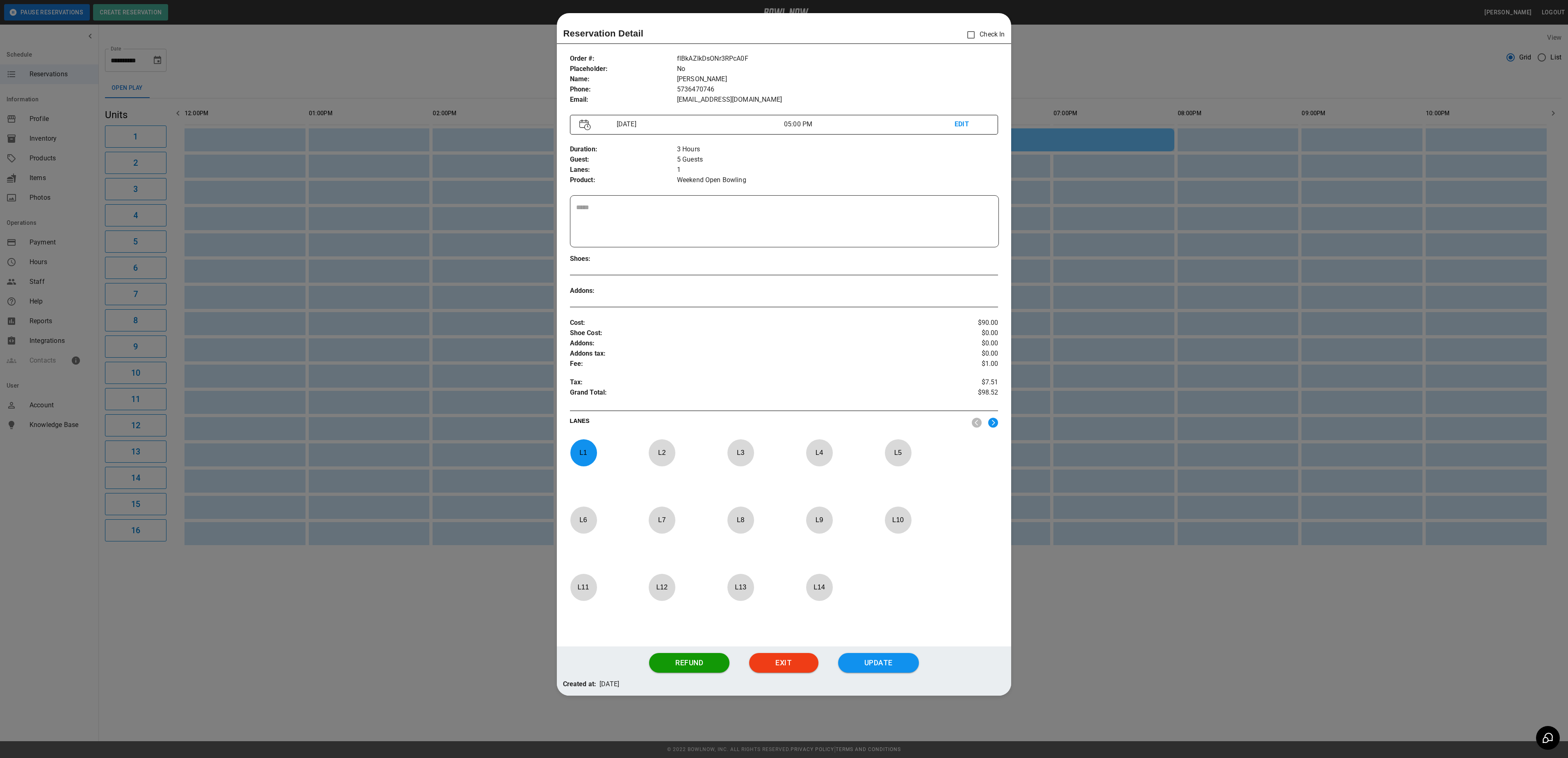
drag, startPoint x: 1144, startPoint y: 48, endPoint x: 1139, endPoint y: 53, distance: 7.1
click at [1143, 50] on div at bounding box center [784, 379] width 1568 height 758
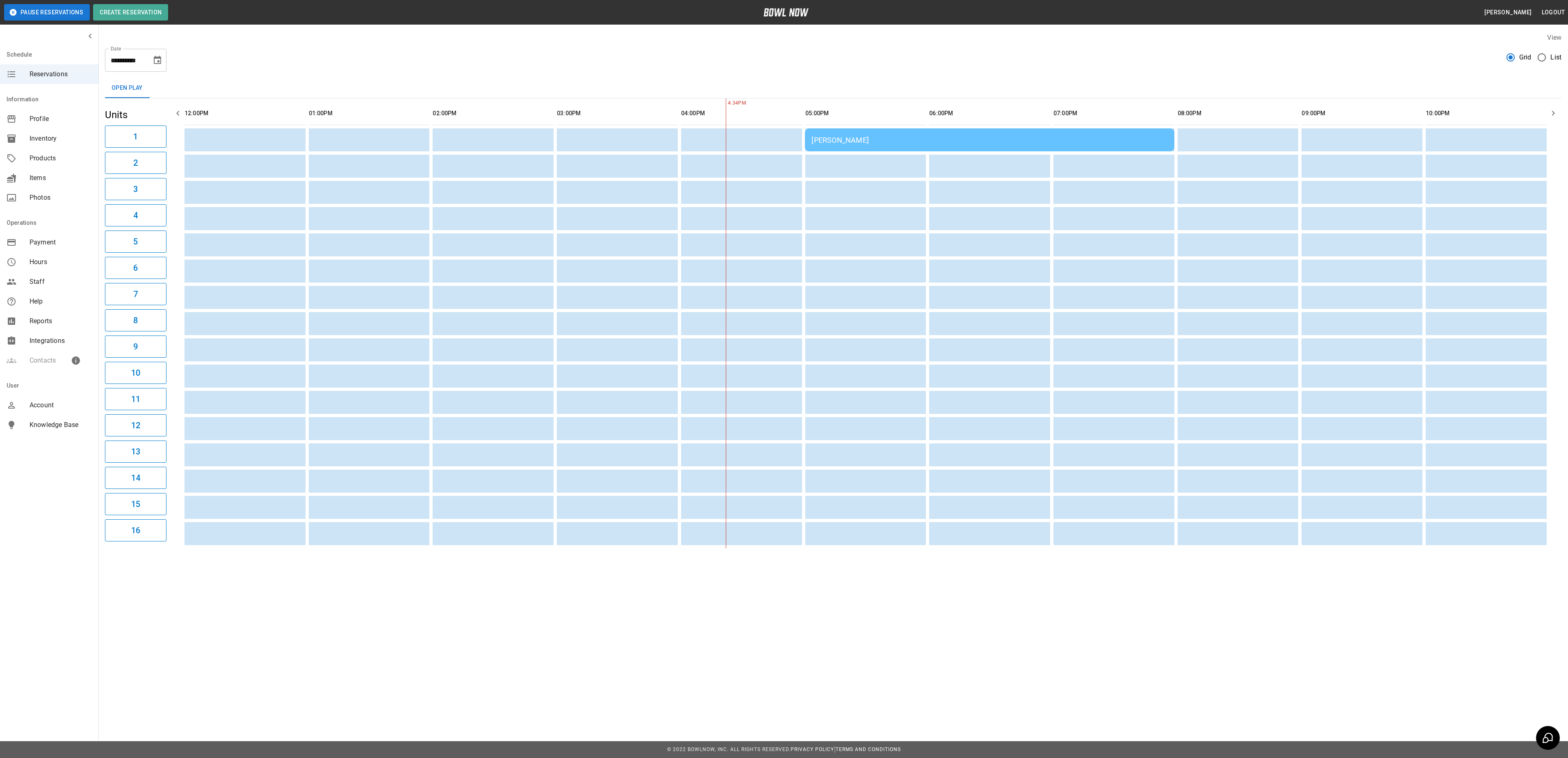
click at [918, 138] on div "[PERSON_NAME]" at bounding box center [989, 140] width 356 height 9
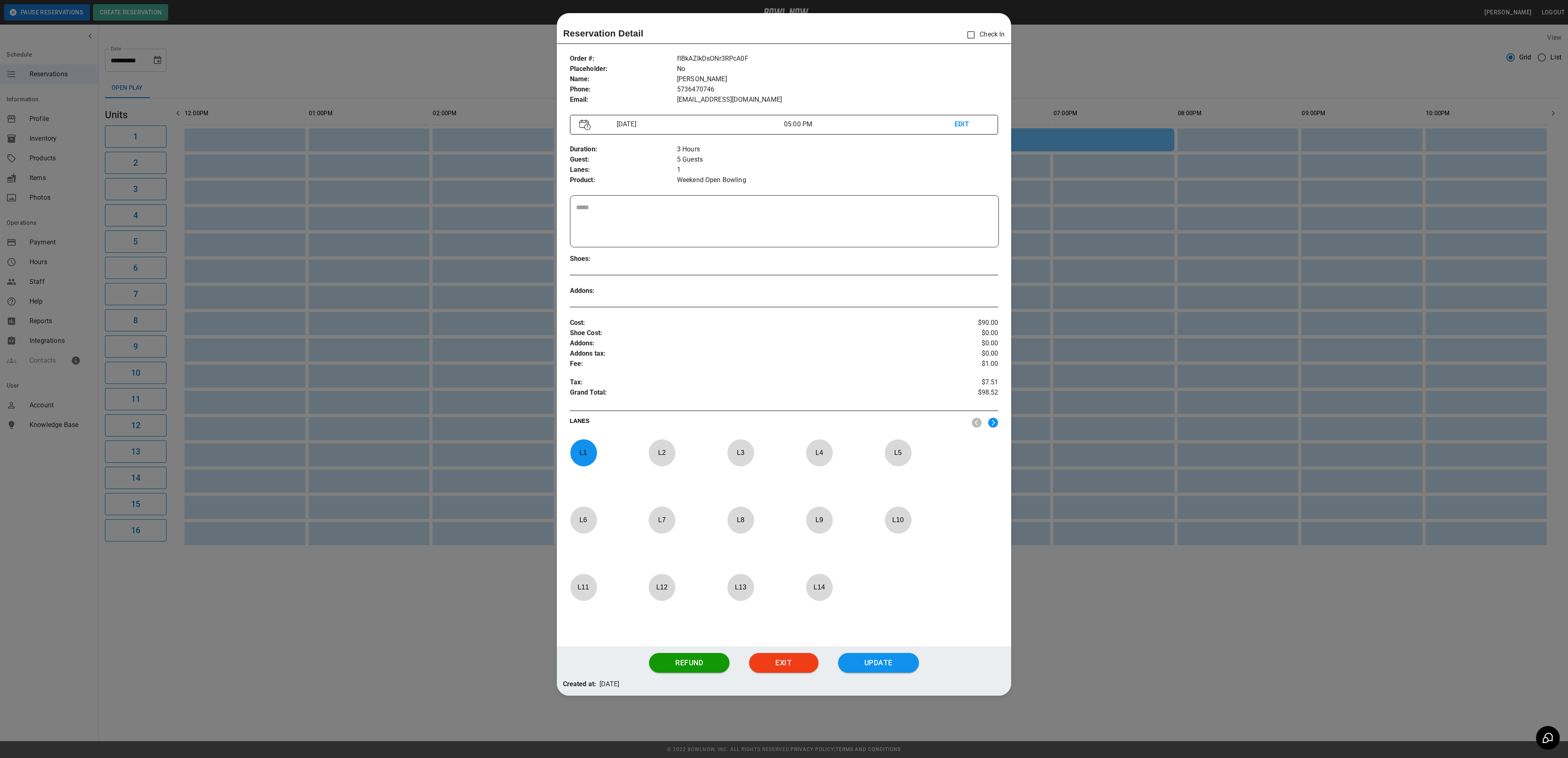
click at [1102, 61] on div at bounding box center [784, 379] width 1568 height 758
